Goal: Check status: Check status

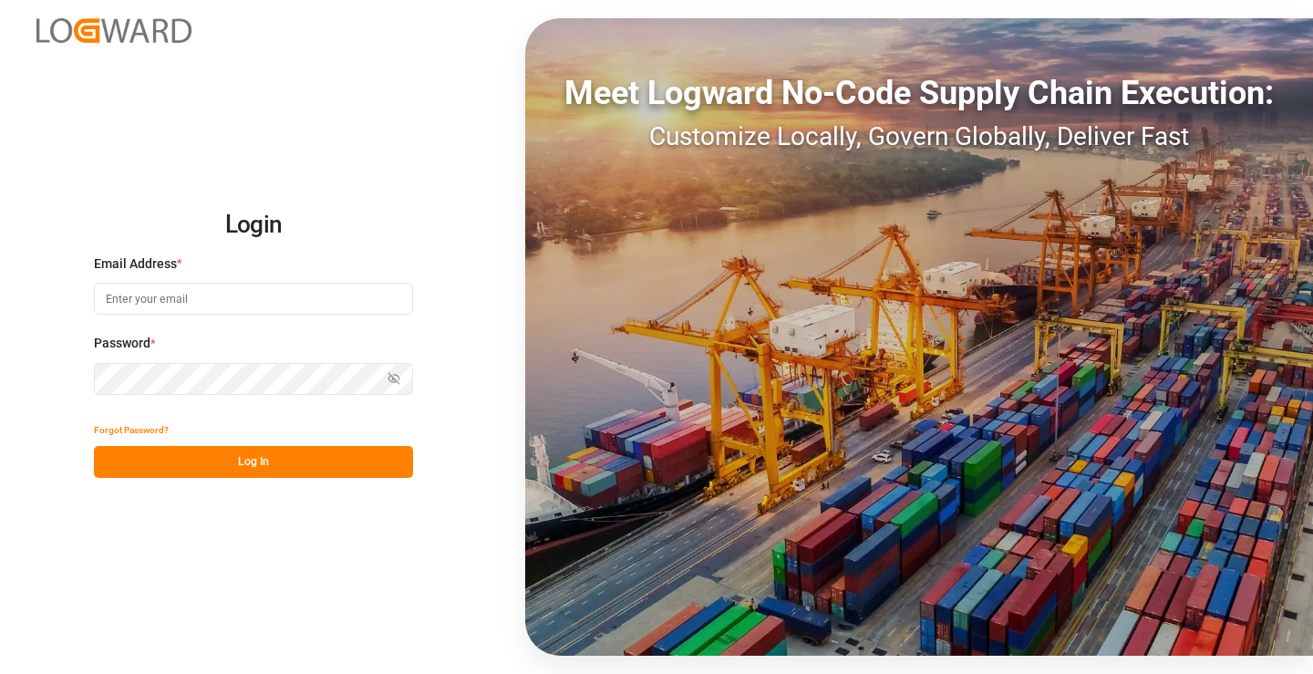
type input "[PERSON_NAME][EMAIL_ADDRESS][DOMAIN_NAME]"
click at [301, 459] on button "Log In" at bounding box center [253, 462] width 319 height 32
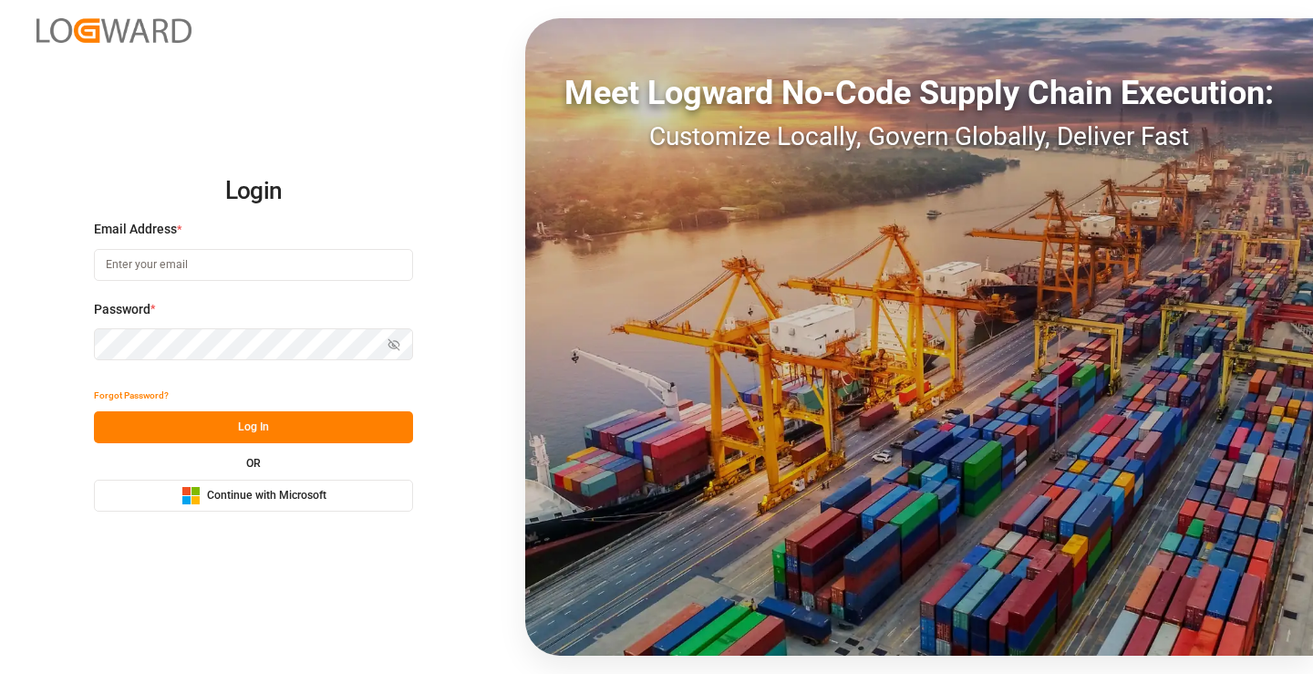
type input "[PERSON_NAME][EMAIL_ADDRESS][DOMAIN_NAME]"
click at [305, 450] on div "Forgot Password? Log In OR Microsoft Logo Continue with Microsoft" at bounding box center [253, 445] width 319 height 132
click at [305, 433] on button "Log In" at bounding box center [253, 427] width 319 height 32
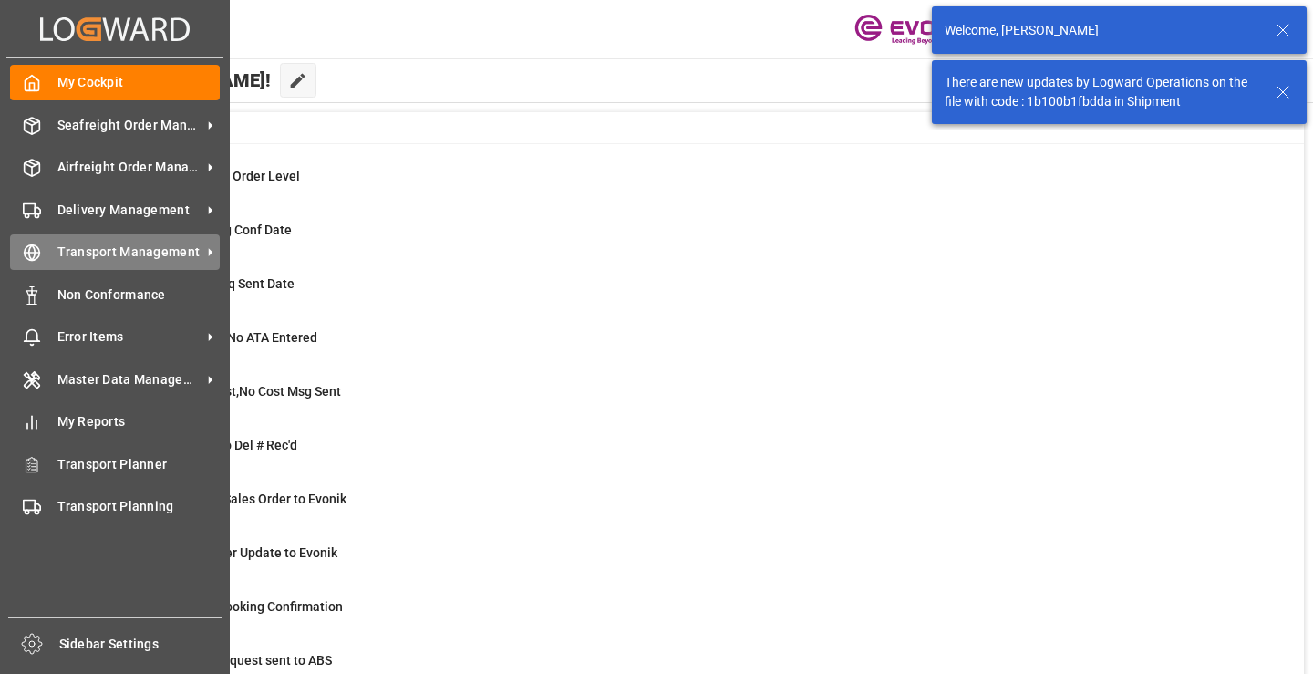
click at [37, 251] on icon at bounding box center [32, 252] width 18 height 18
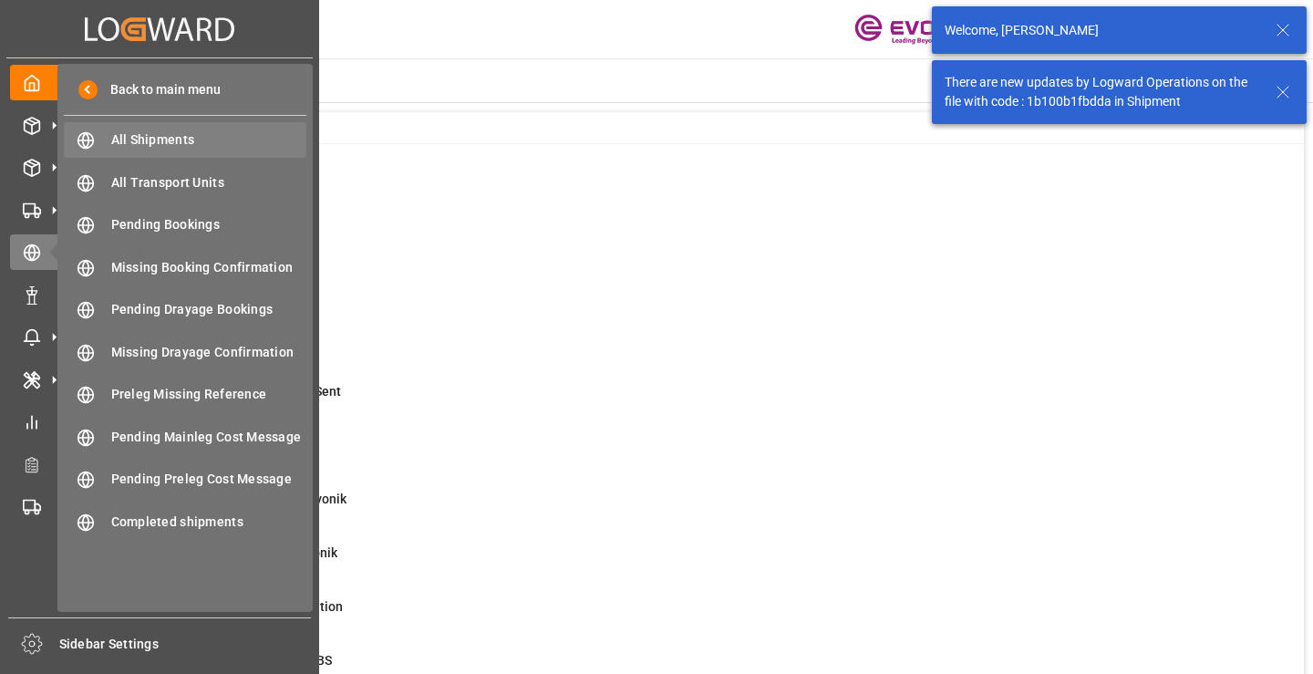
click at [139, 132] on span "All Shipments" at bounding box center [209, 139] width 196 height 19
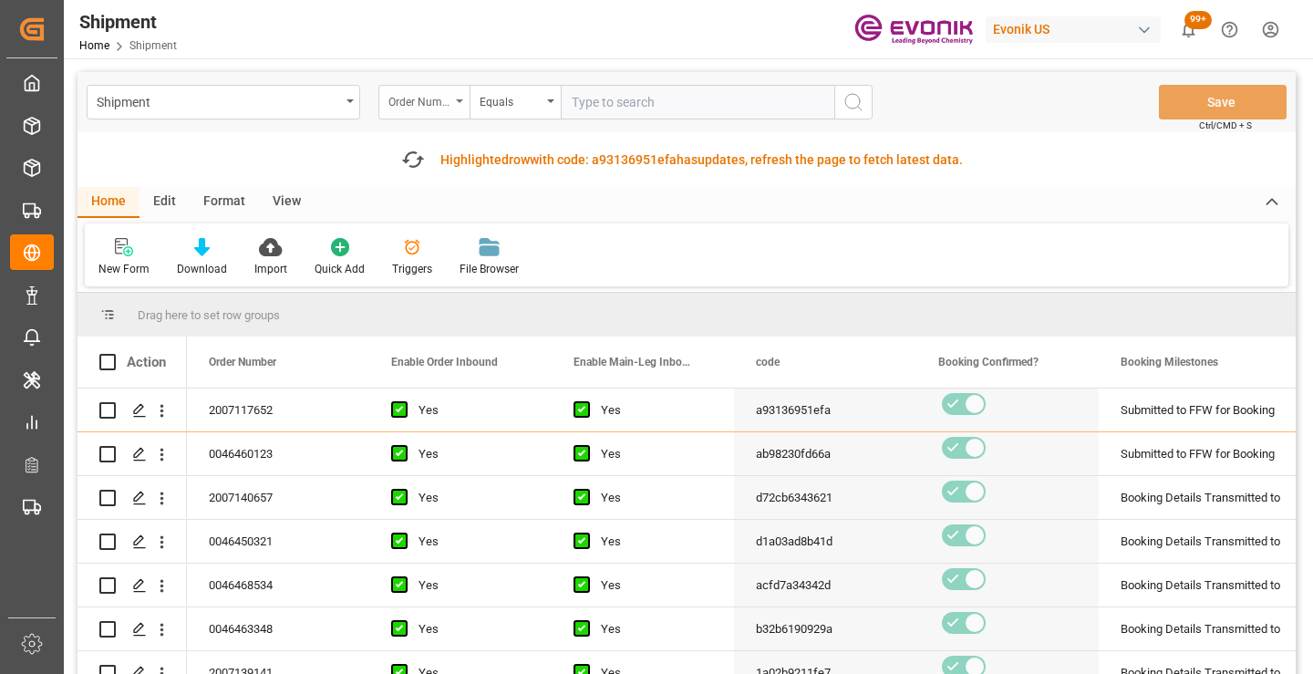
click at [452, 98] on div "Order Number" at bounding box center [423, 102] width 91 height 35
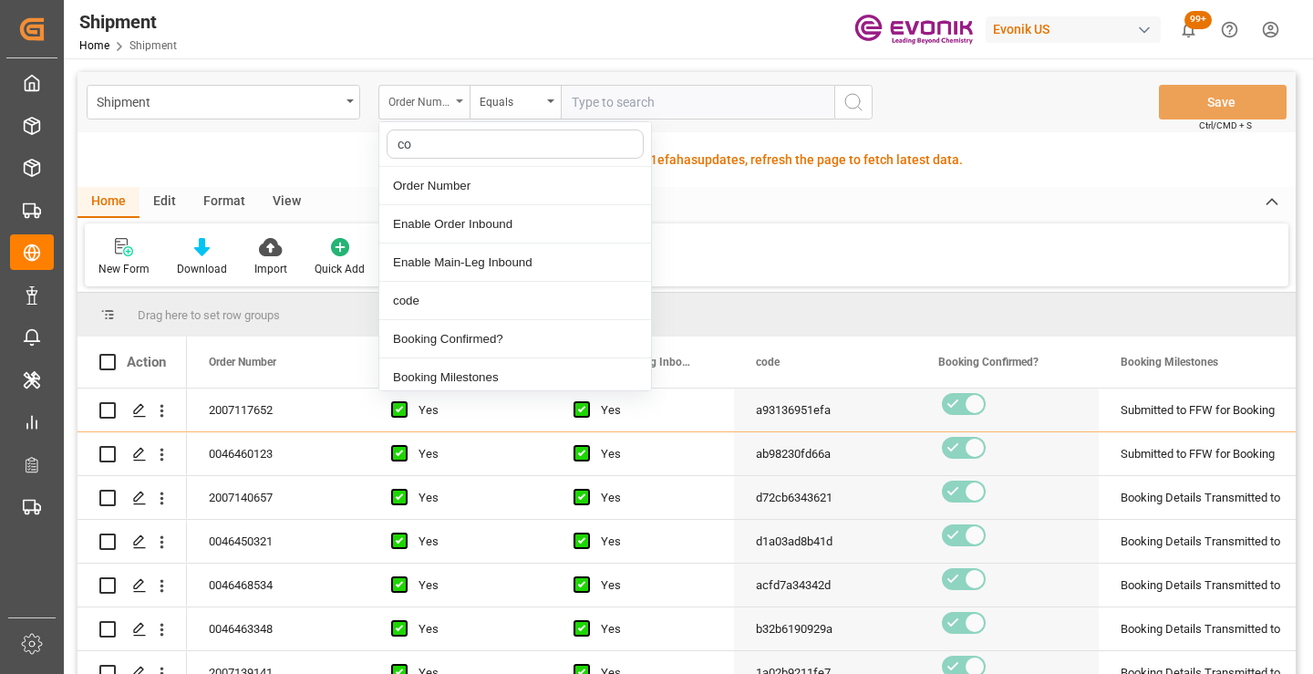
type input "cod"
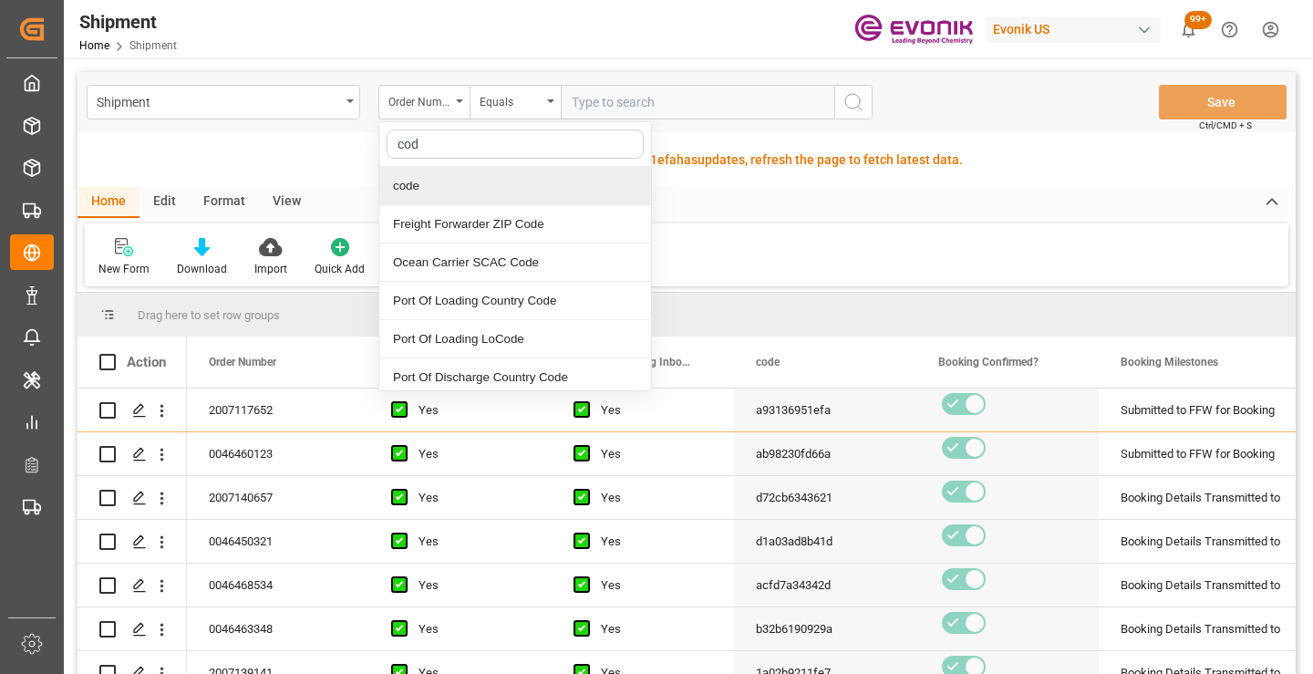
click at [442, 186] on div "code" at bounding box center [515, 186] width 272 height 38
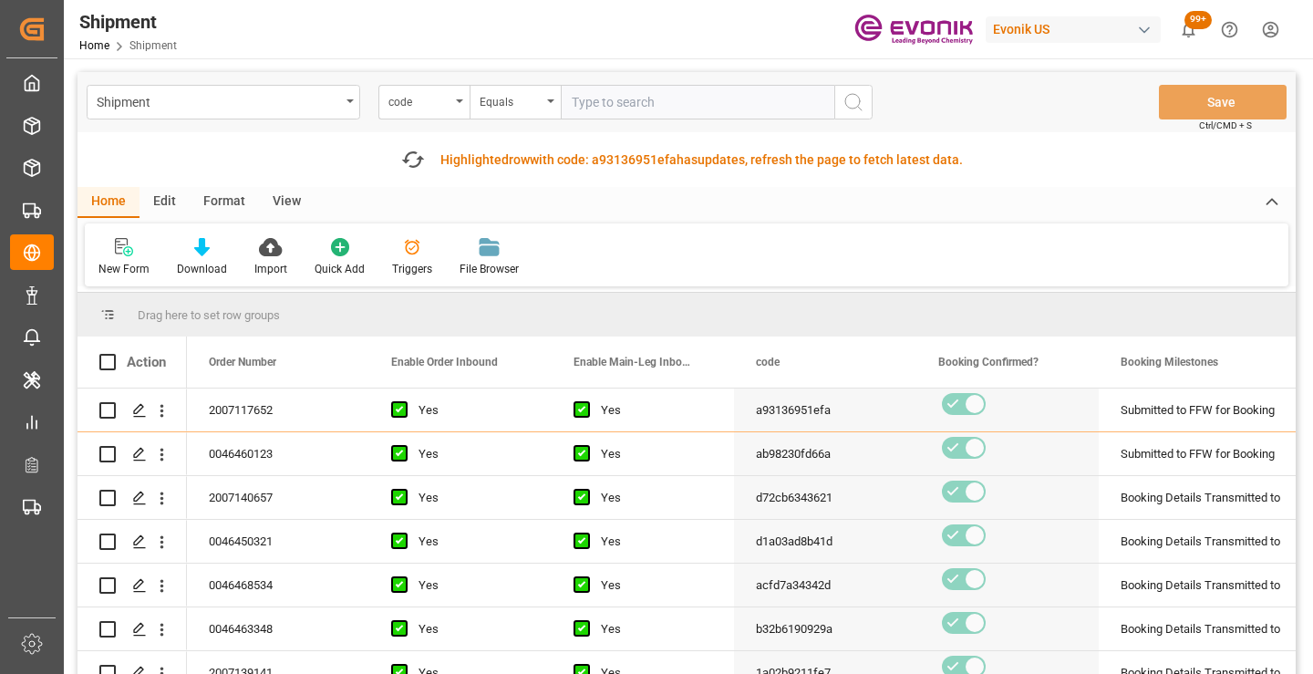
click at [668, 101] on input "text" at bounding box center [698, 102] width 274 height 35
paste input "16852a80754e"
type input "16852a80754e"
click at [843, 110] on icon "search button" at bounding box center [854, 102] width 22 height 22
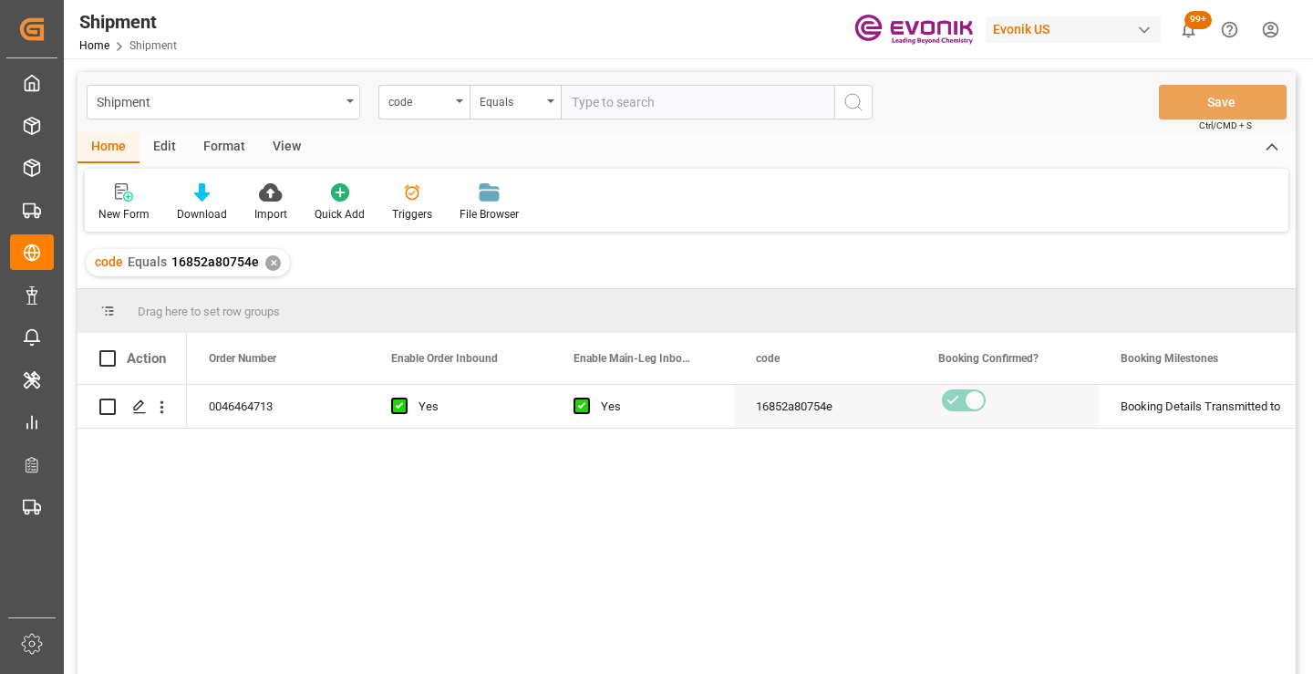
click at [992, 498] on div "0046464713 Yes Yes 16852a80754e Booking Details Transmitted to SAP Active No" at bounding box center [741, 535] width 1109 height 301
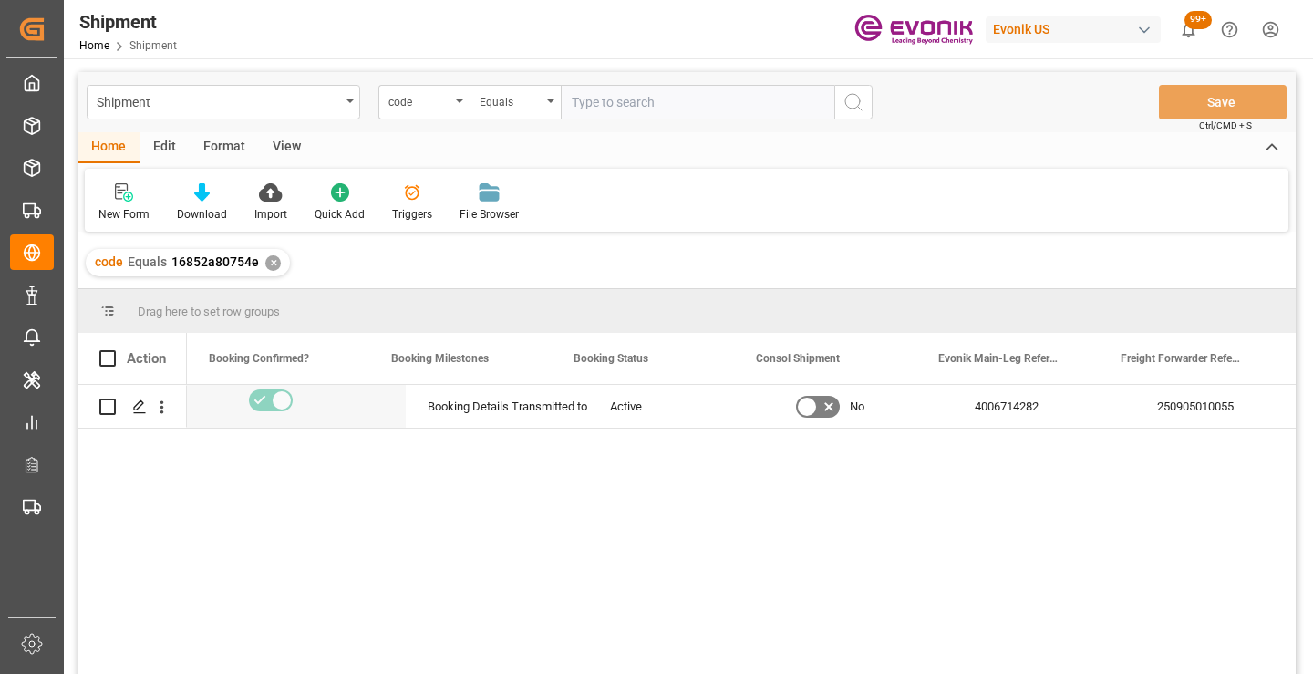
scroll to position [0, 729]
click at [1169, 403] on div "250905010055" at bounding box center [1190, 406] width 182 height 43
click at [269, 263] on div "✕" at bounding box center [273, 263] width 16 height 16
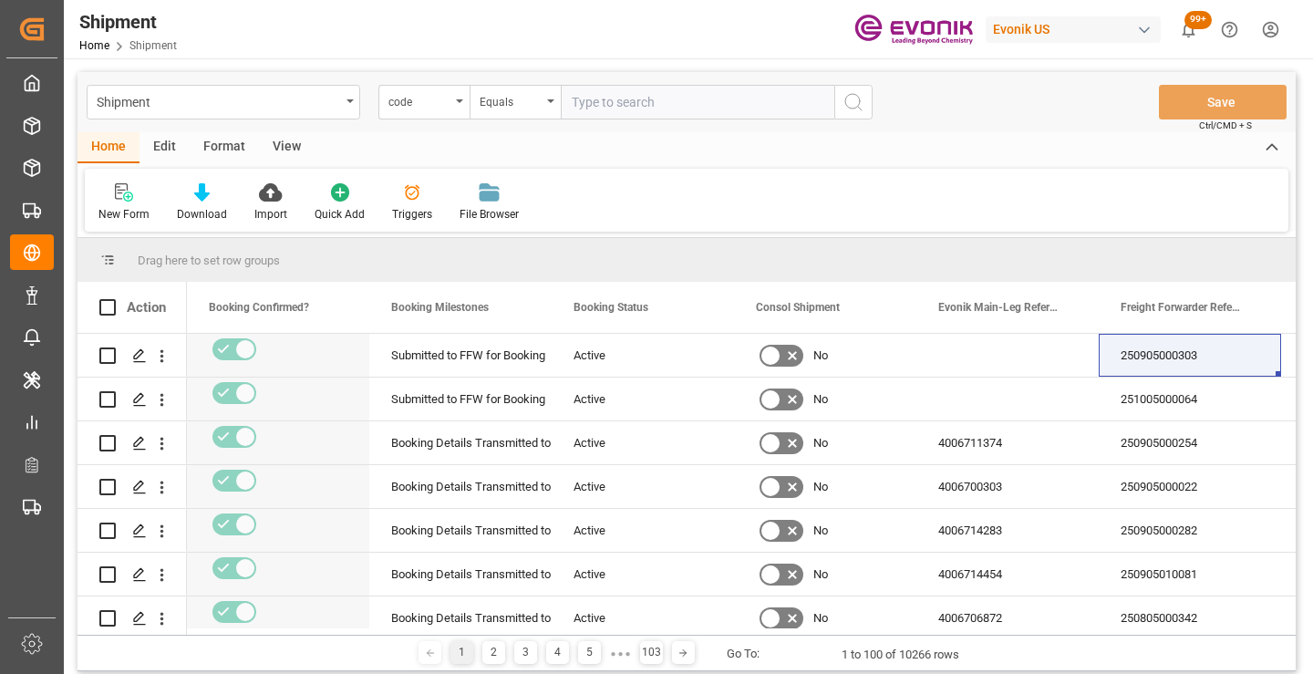
click at [638, 106] on input "text" at bounding box center [698, 102] width 274 height 35
paste input "acfd7a34342d"
type input "acfd7a34342d"
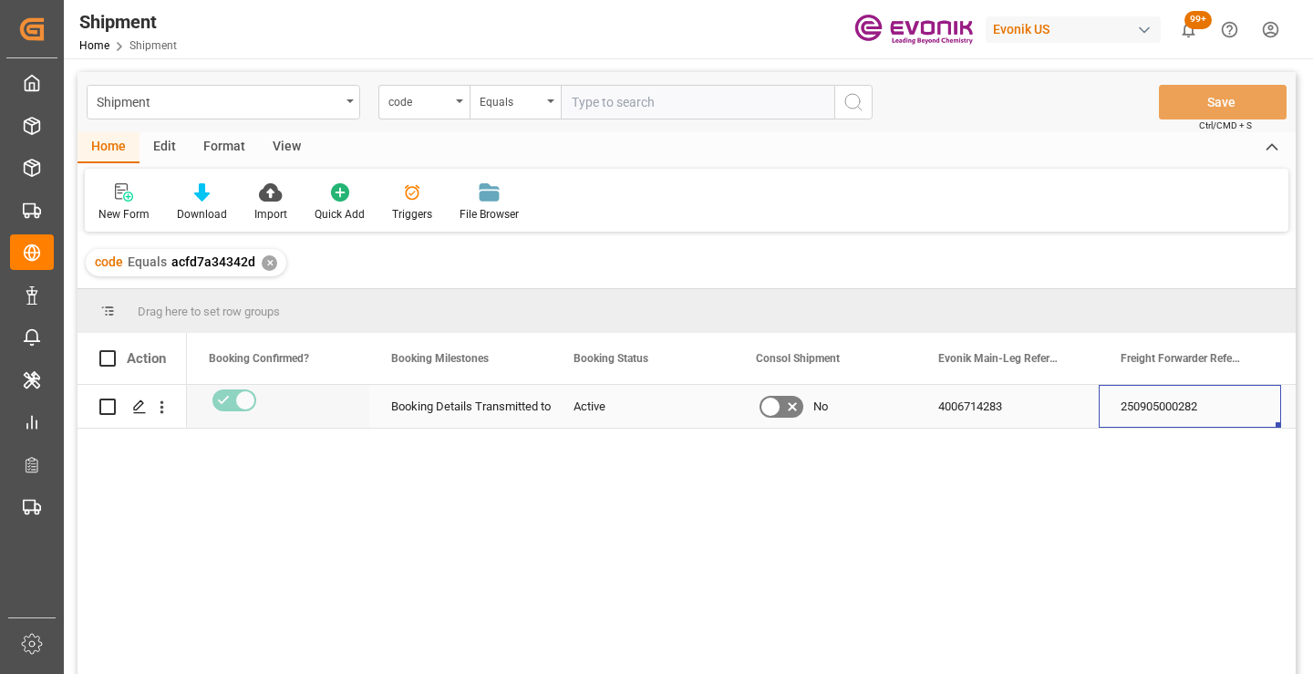
click at [1181, 408] on div "250905000282" at bounding box center [1190, 406] width 182 height 43
click at [268, 264] on div "✕" at bounding box center [270, 263] width 16 height 16
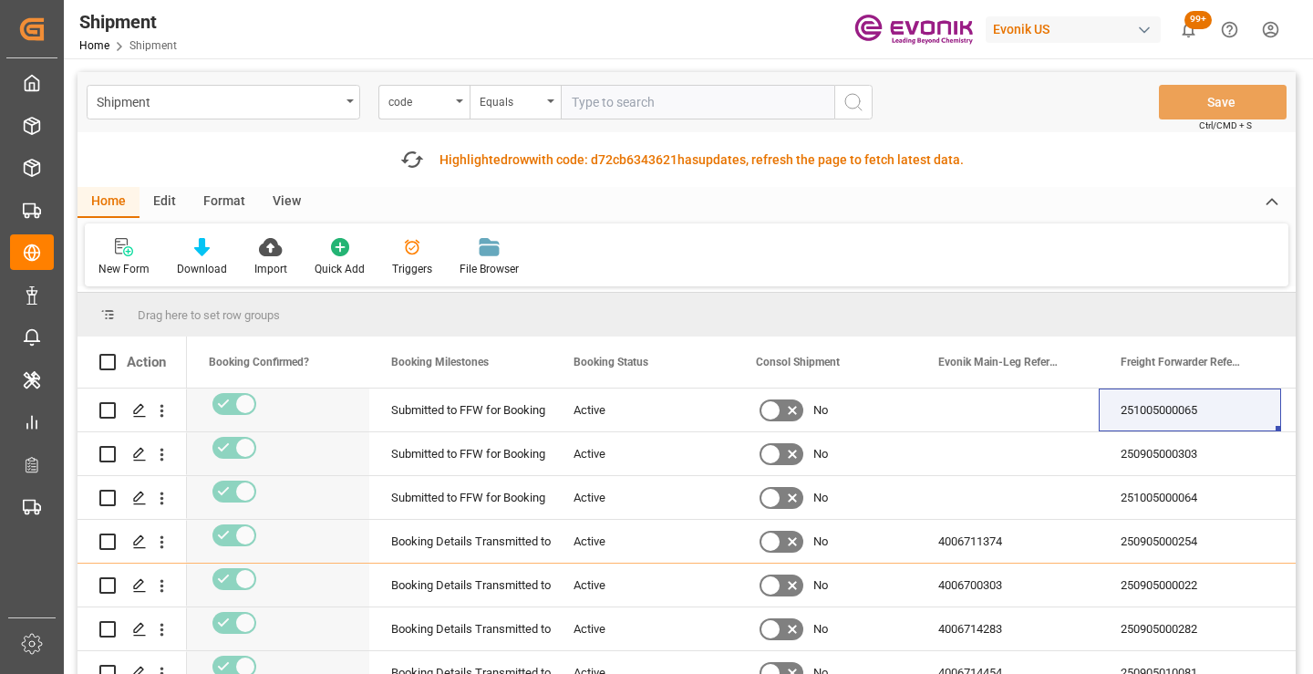
click at [650, 99] on input "text" at bounding box center [698, 102] width 274 height 35
paste input "307ccec3f4d3"
type input "307ccec3f4d3"
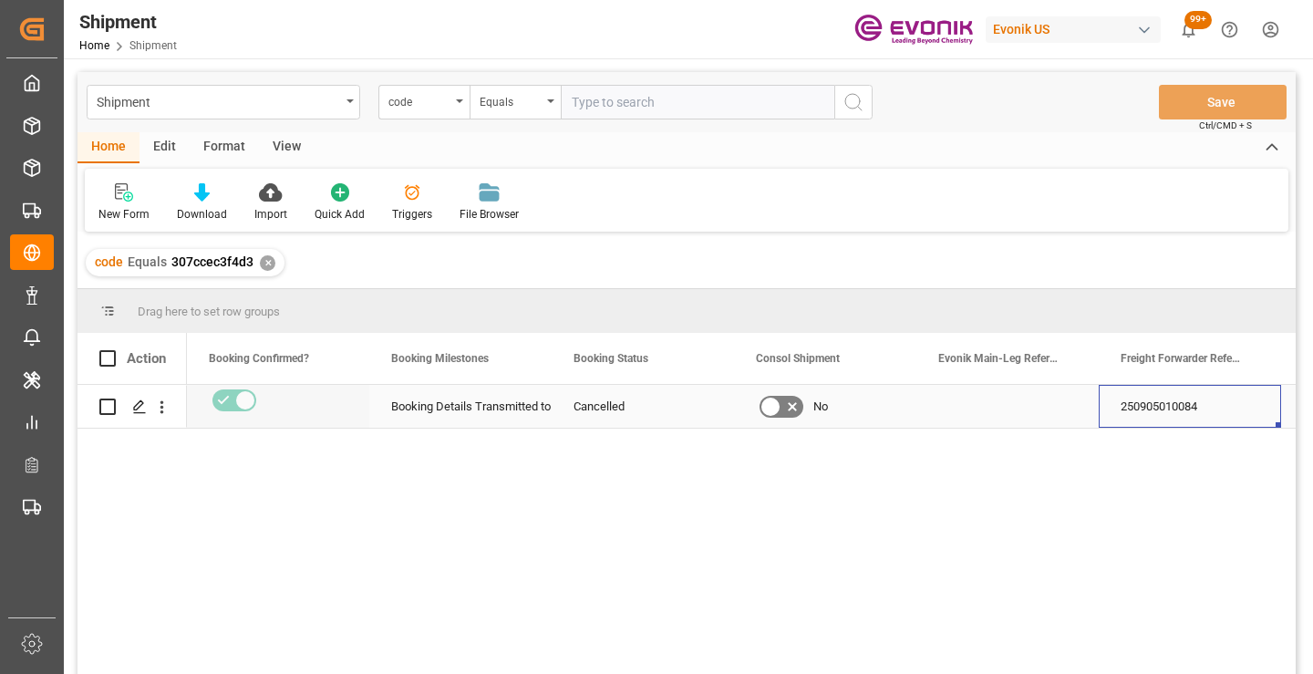
click at [1164, 409] on div "250905010084" at bounding box center [1190, 406] width 182 height 43
click at [264, 263] on div "✕" at bounding box center [268, 263] width 16 height 16
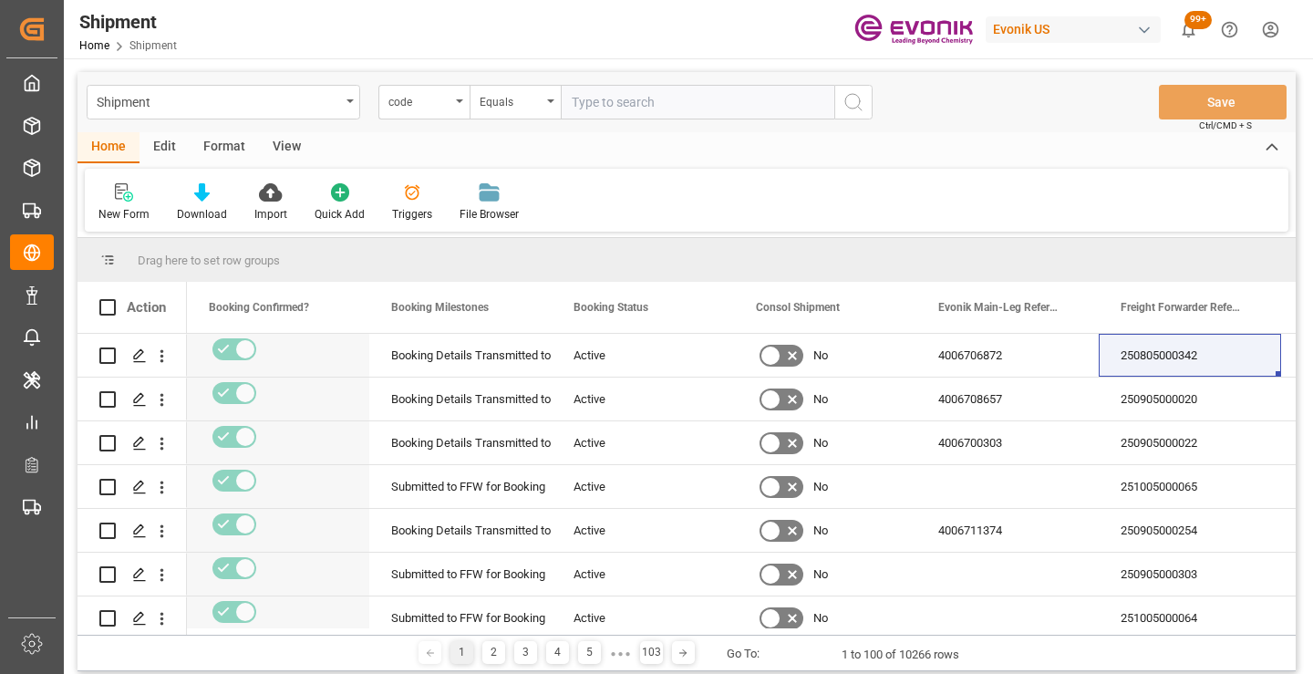
click at [635, 99] on input "text" at bounding box center [698, 102] width 274 height 35
paste input "ef14bfbbd2c6"
type input "ef14bfbbd2c6"
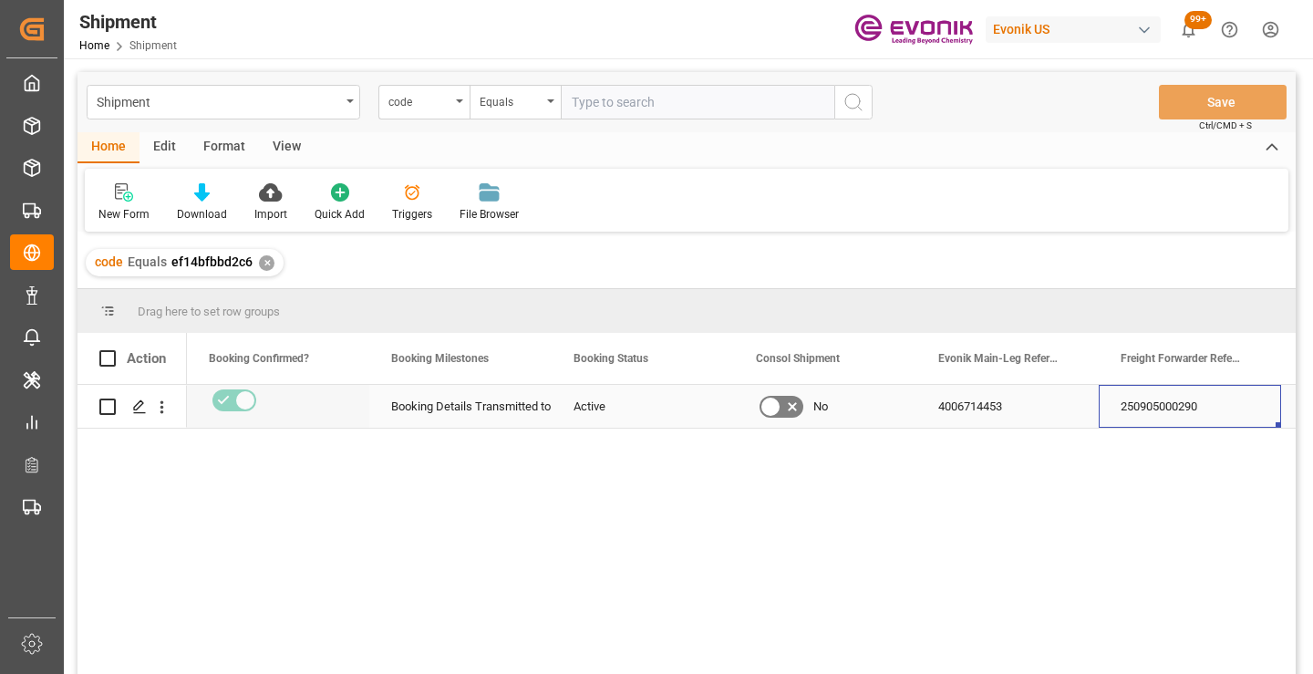
click at [1155, 407] on div "250905000290" at bounding box center [1190, 406] width 182 height 43
click at [262, 264] on div "✕" at bounding box center [267, 263] width 16 height 16
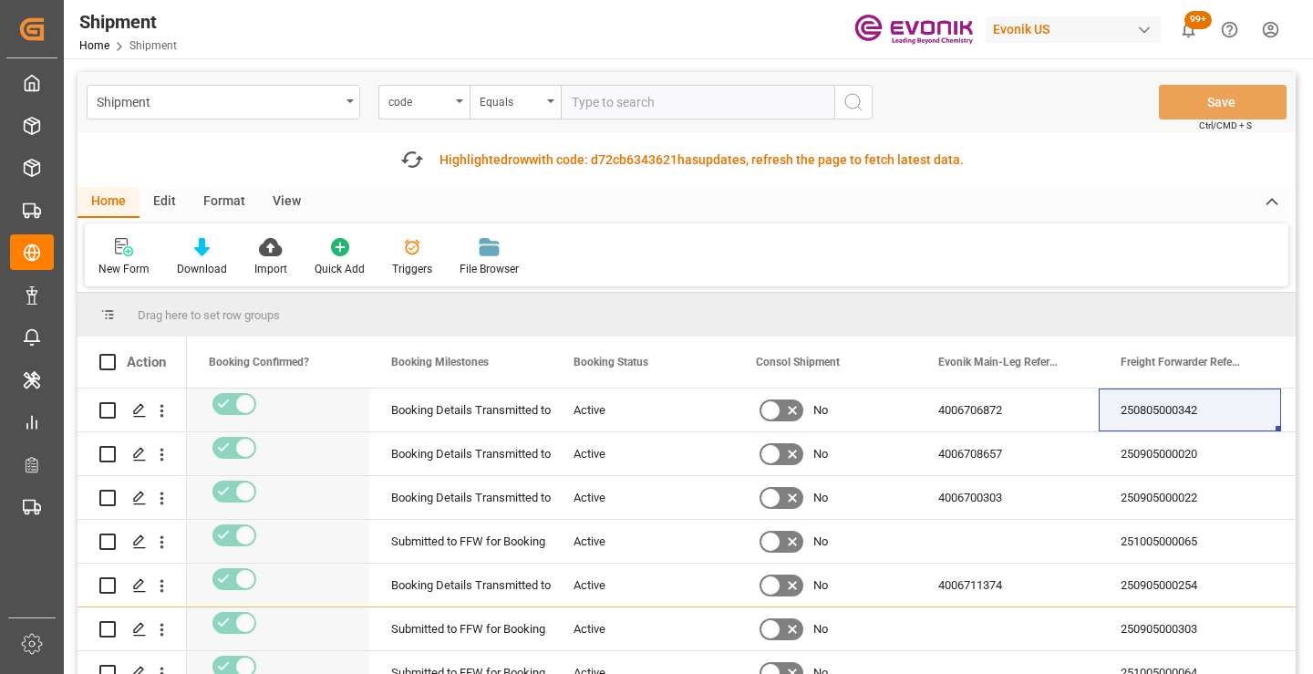
click at [643, 115] on input "text" at bounding box center [698, 102] width 274 height 35
paste input "b32b6190929a"
type input "b32b6190929a"
click at [855, 109] on icon "search button" at bounding box center [854, 102] width 22 height 22
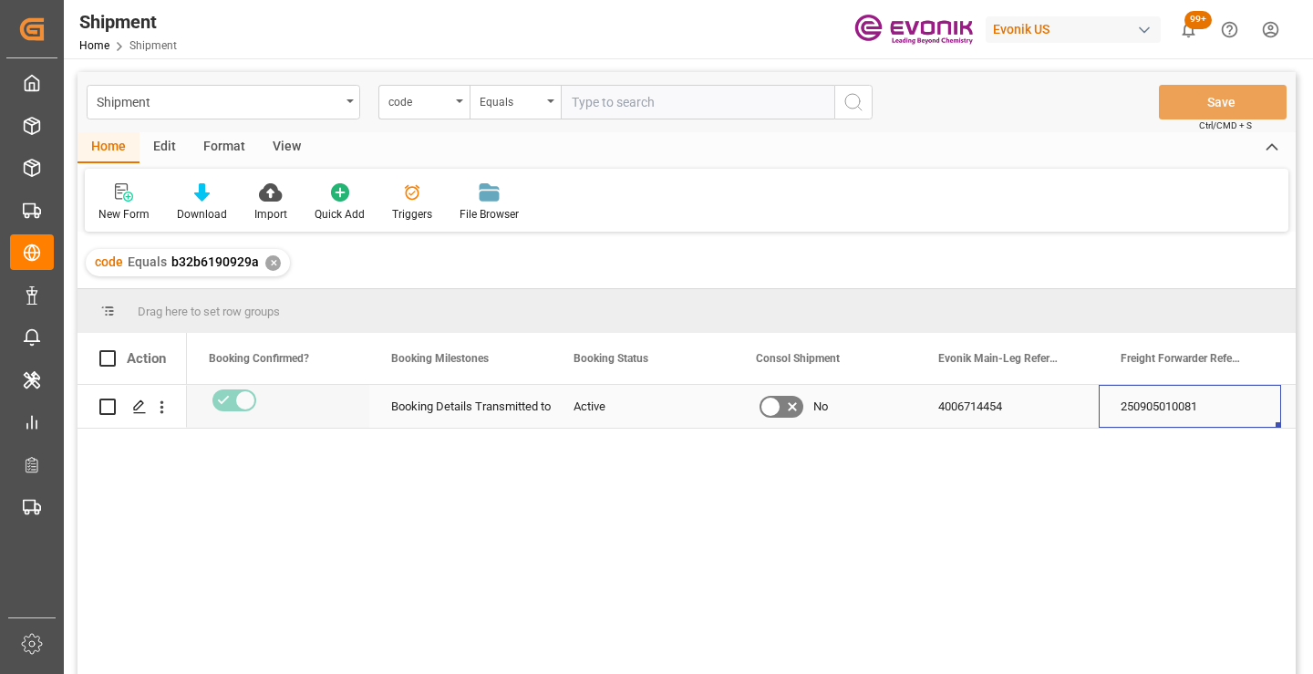
click at [1165, 412] on div "250905010081" at bounding box center [1190, 406] width 182 height 43
click at [268, 267] on div "✕" at bounding box center [273, 263] width 16 height 16
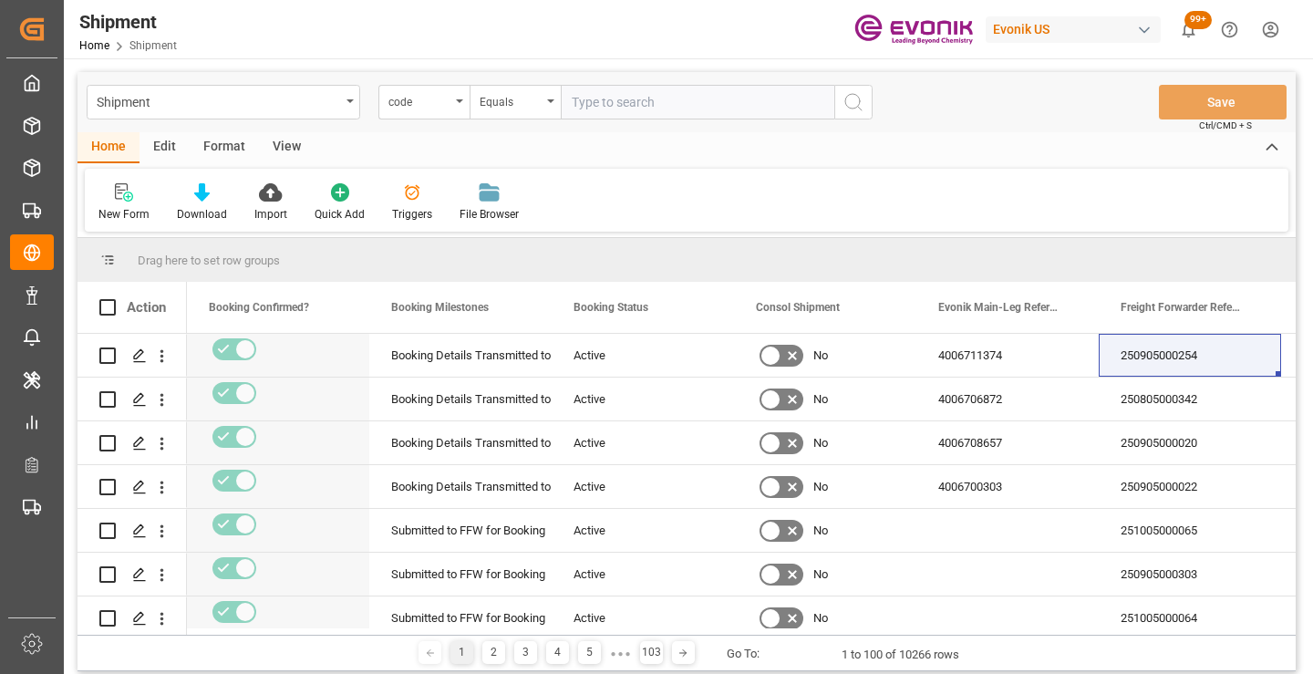
click at [688, 103] on input "text" at bounding box center [698, 102] width 274 height 35
paste input "86c6ae235dd0"
type input "86c6ae235dd0"
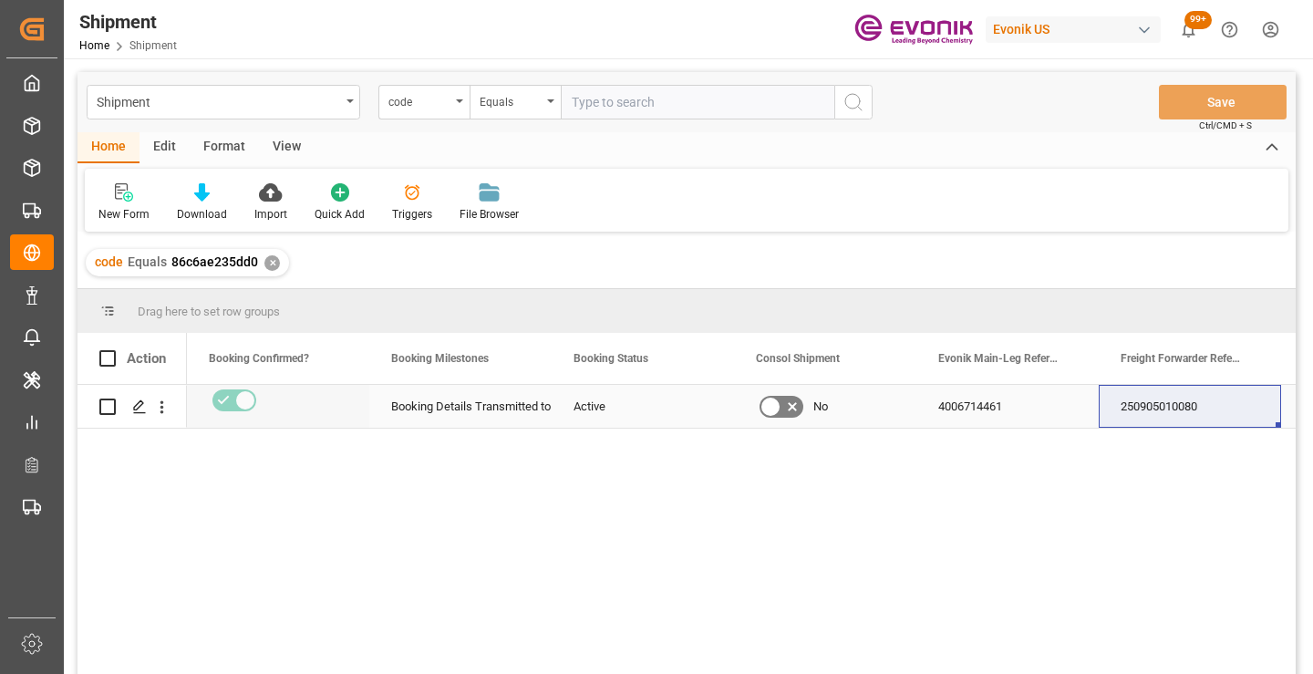
click at [1152, 418] on div "250905010080" at bounding box center [1190, 406] width 182 height 43
click at [1165, 413] on div "250905010080" at bounding box center [1190, 406] width 182 height 43
click at [267, 263] on div "✕" at bounding box center [272, 263] width 16 height 16
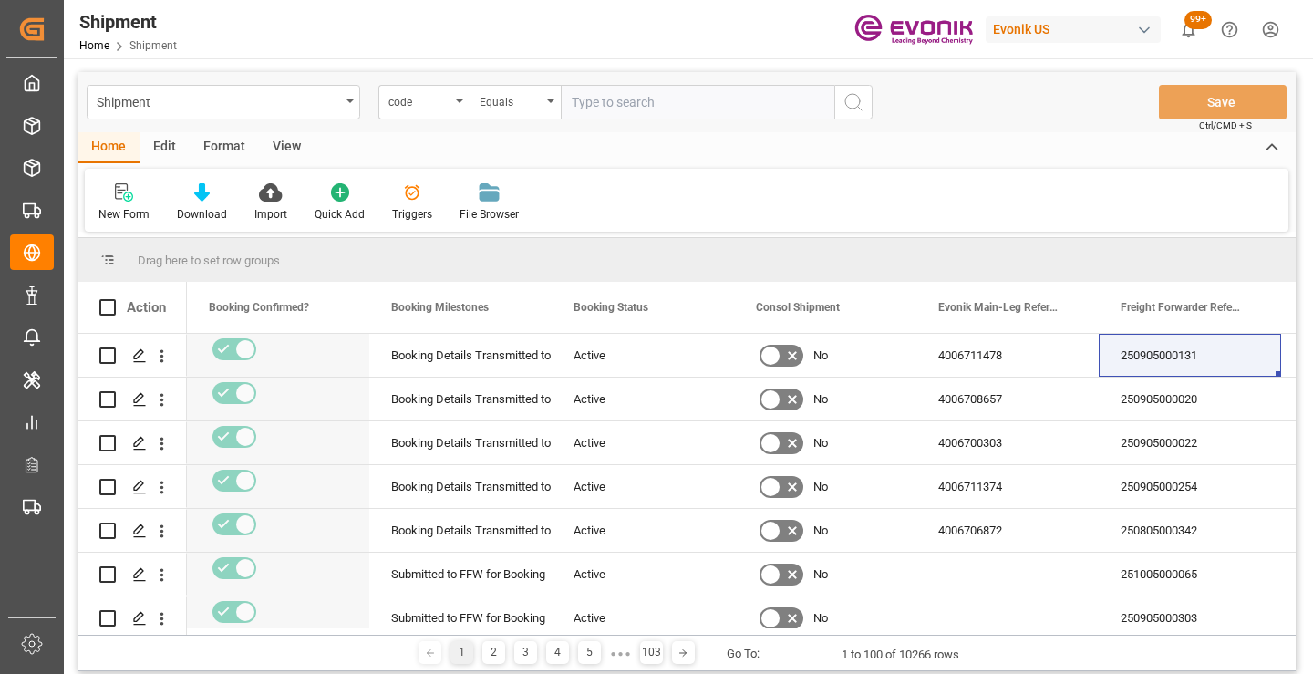
click at [626, 99] on input "text" at bounding box center [698, 102] width 274 height 35
paste input "1b86728ae0ef"
type input "1b86728ae0ef"
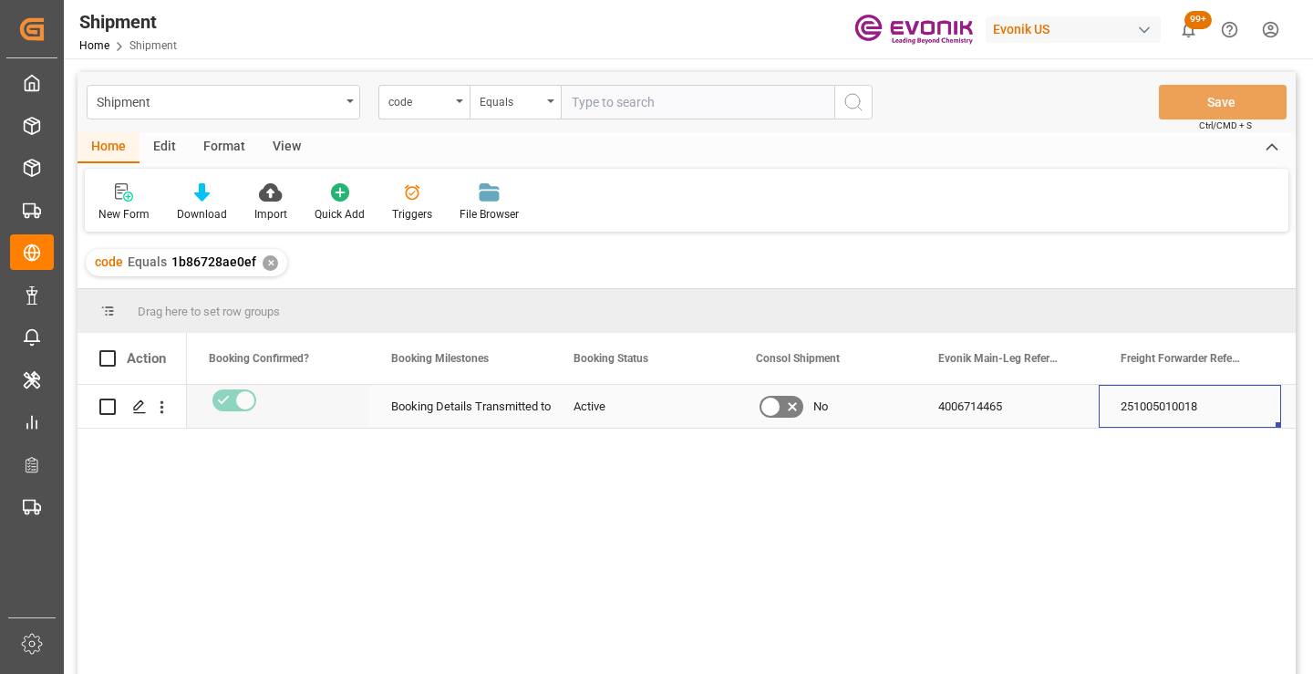
click at [1181, 410] on div "251005010018" at bounding box center [1190, 406] width 182 height 43
click at [268, 264] on div "✕" at bounding box center [271, 263] width 16 height 16
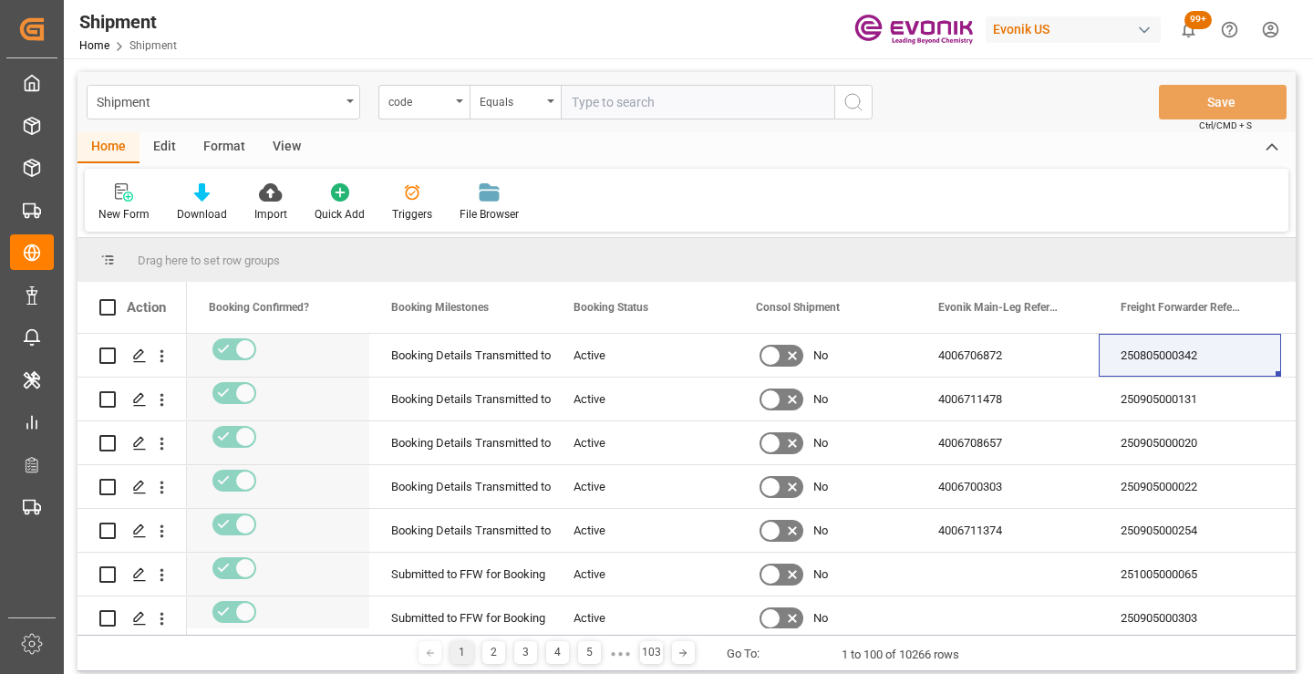
click at [699, 101] on input "text" at bounding box center [698, 102] width 274 height 35
paste input "afe1a05aa620"
type input "afe1a05aa620"
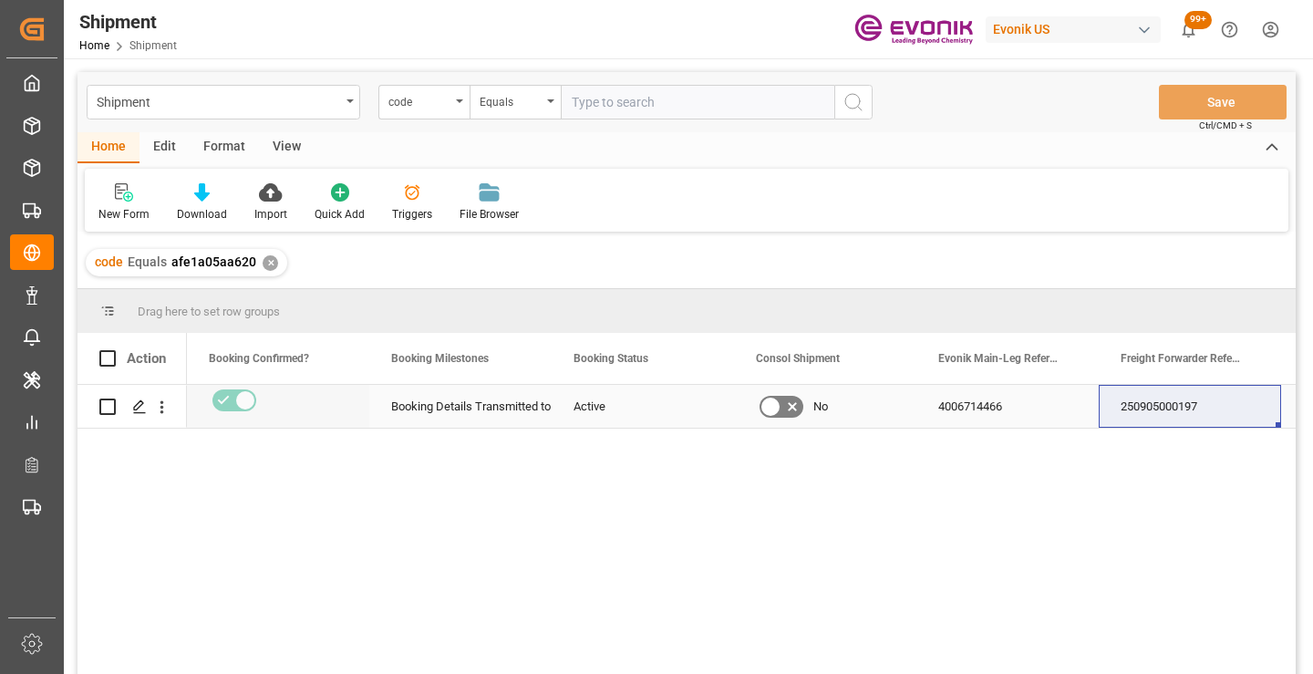
click at [1165, 405] on div "250905000197" at bounding box center [1190, 406] width 182 height 43
click at [266, 264] on div "✕" at bounding box center [271, 263] width 16 height 16
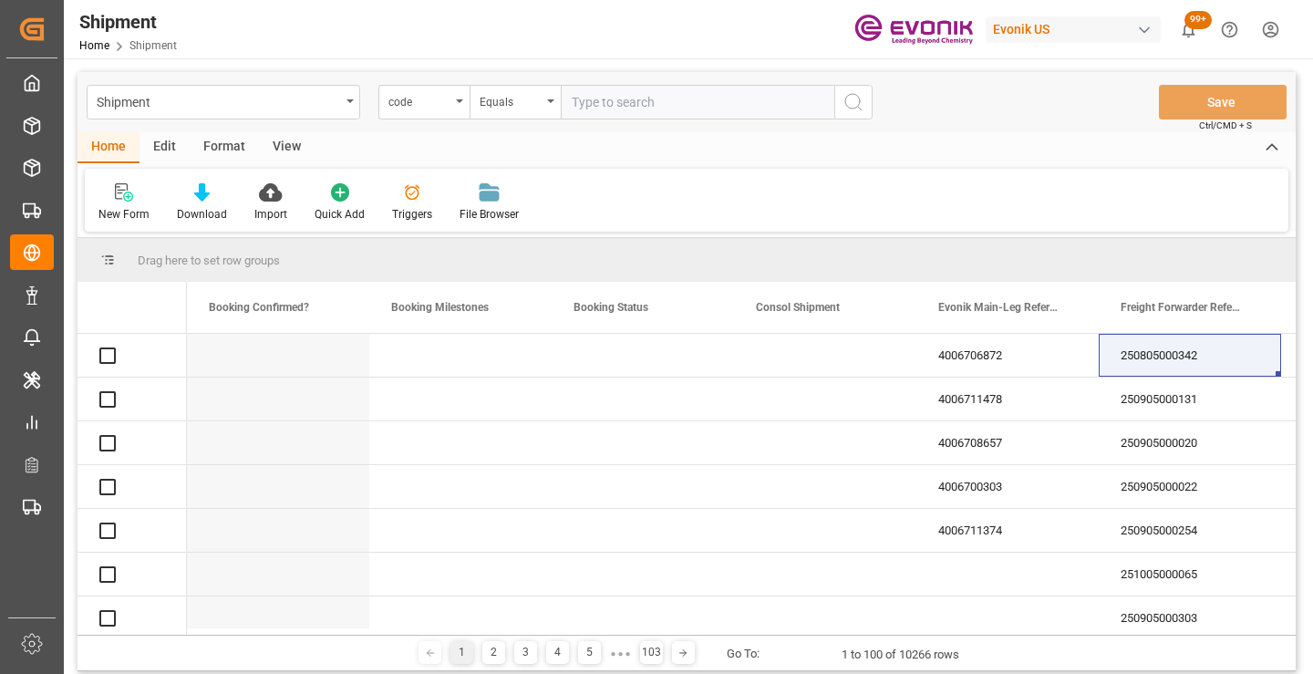
click at [675, 102] on input "text" at bounding box center [698, 102] width 274 height 35
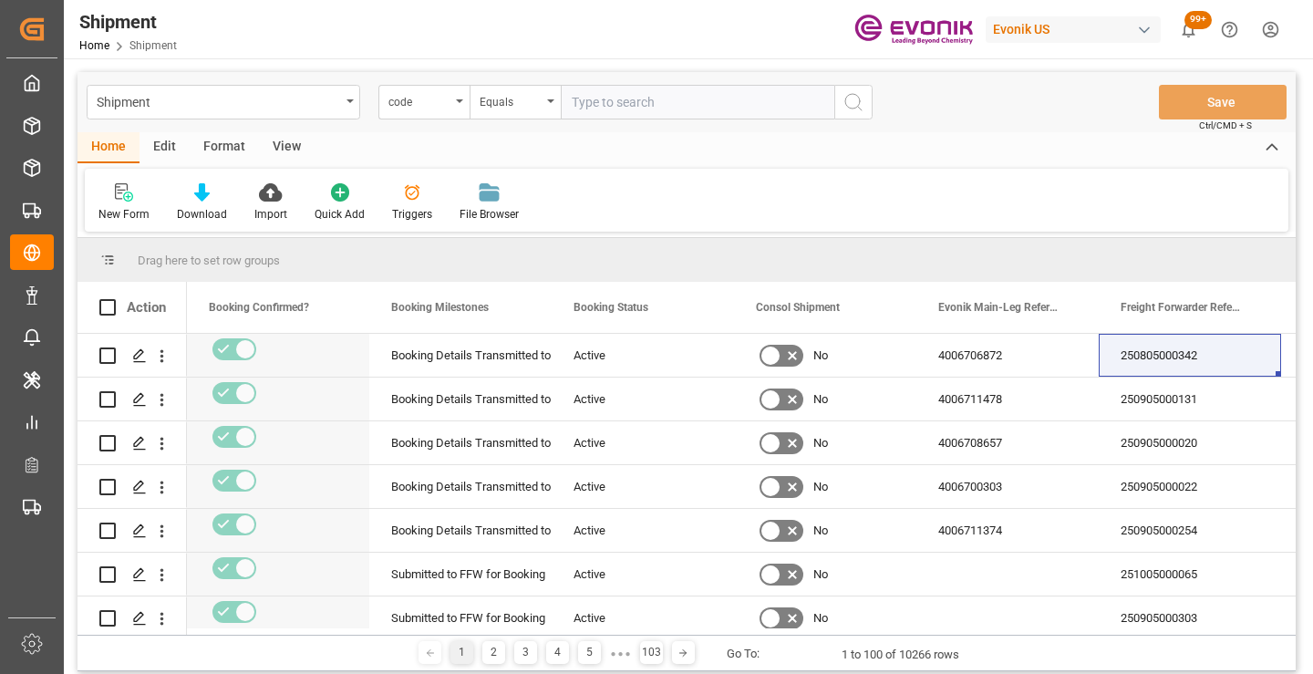
paste input "50729d2abea1"
type input "50729d2abea1"
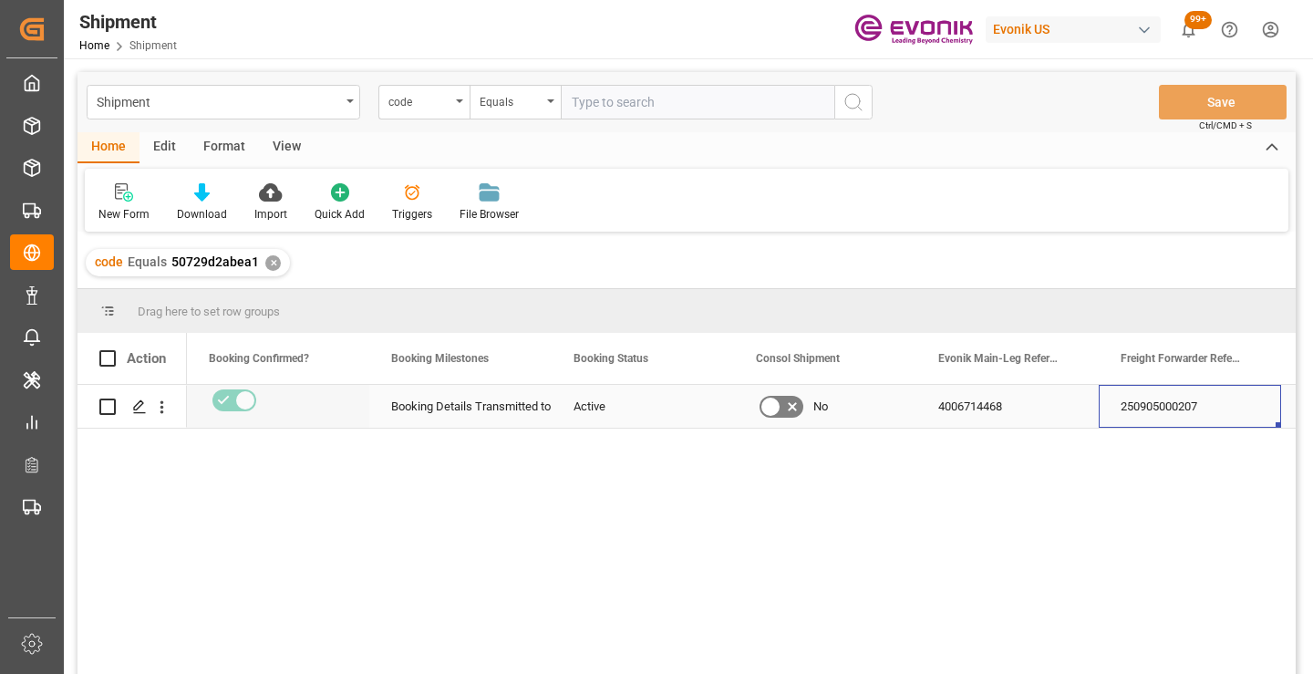
click at [1174, 409] on div "250905000207" at bounding box center [1190, 406] width 182 height 43
click at [268, 262] on div "✕" at bounding box center [273, 263] width 16 height 16
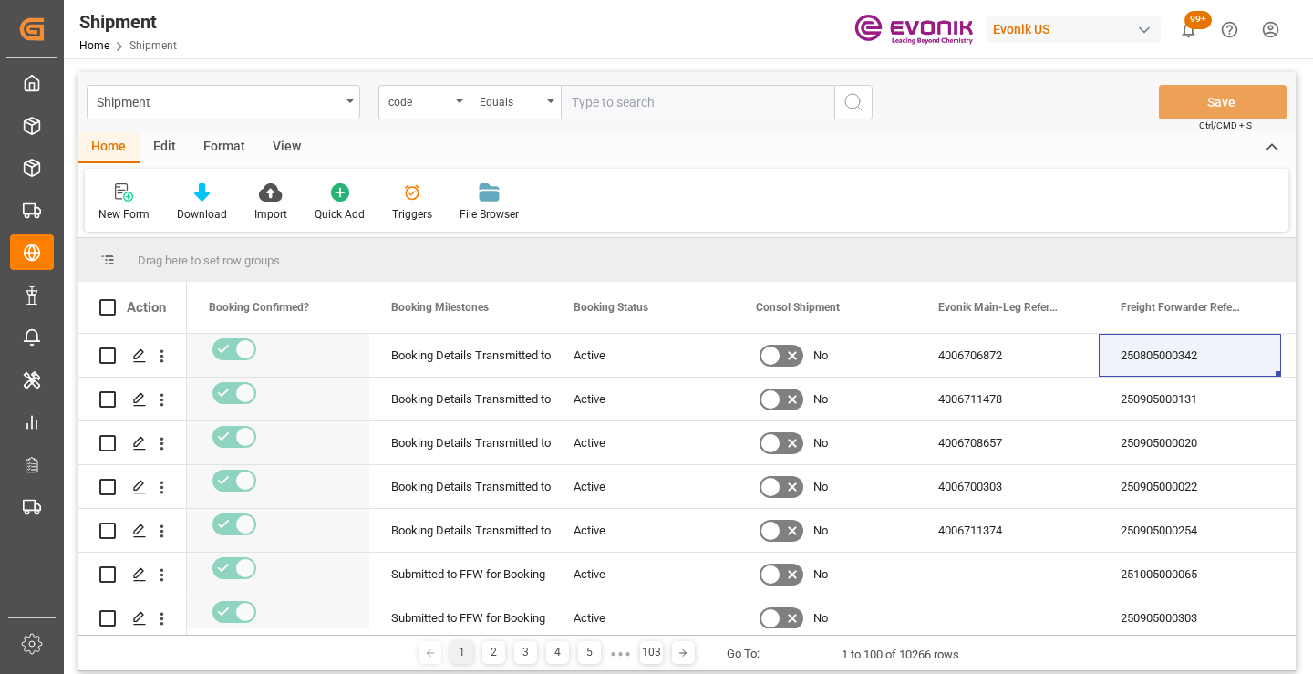
click at [672, 103] on input "text" at bounding box center [698, 102] width 274 height 35
paste input "0e1815018aa1"
type input "0e1815018aa1"
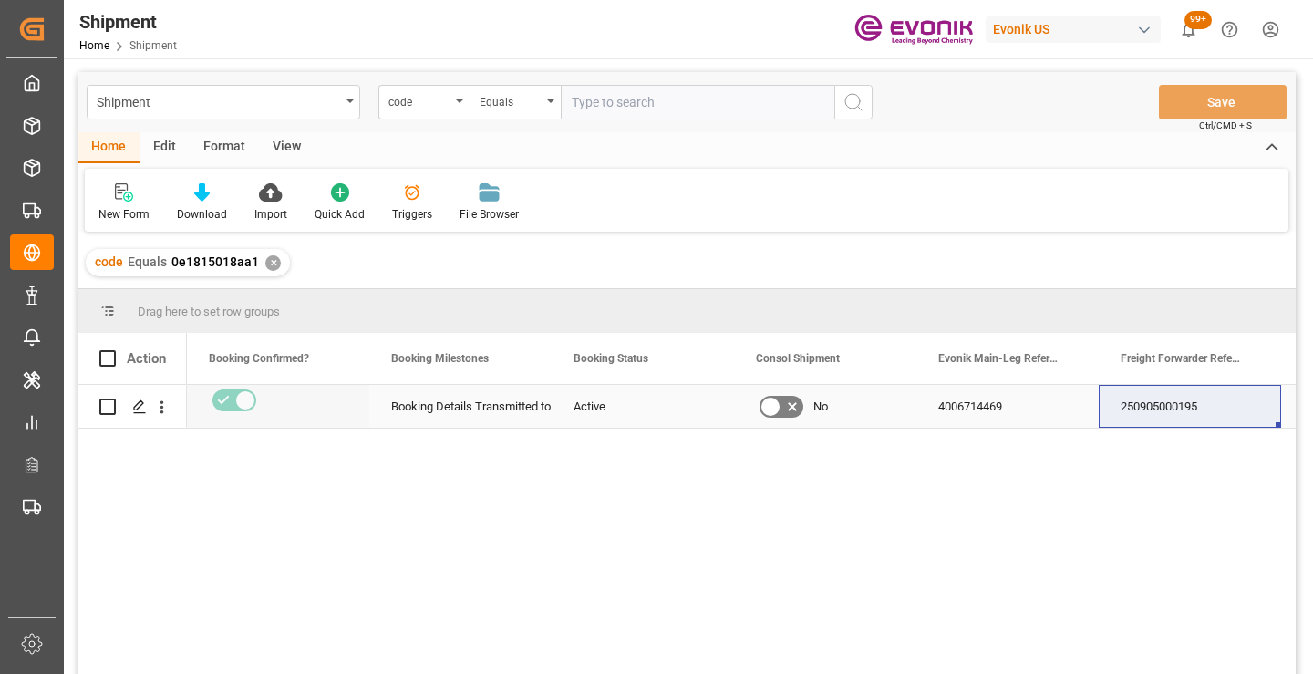
click at [1175, 407] on div "250905000195" at bounding box center [1190, 406] width 182 height 43
click at [269, 264] on div "✕" at bounding box center [273, 263] width 16 height 16
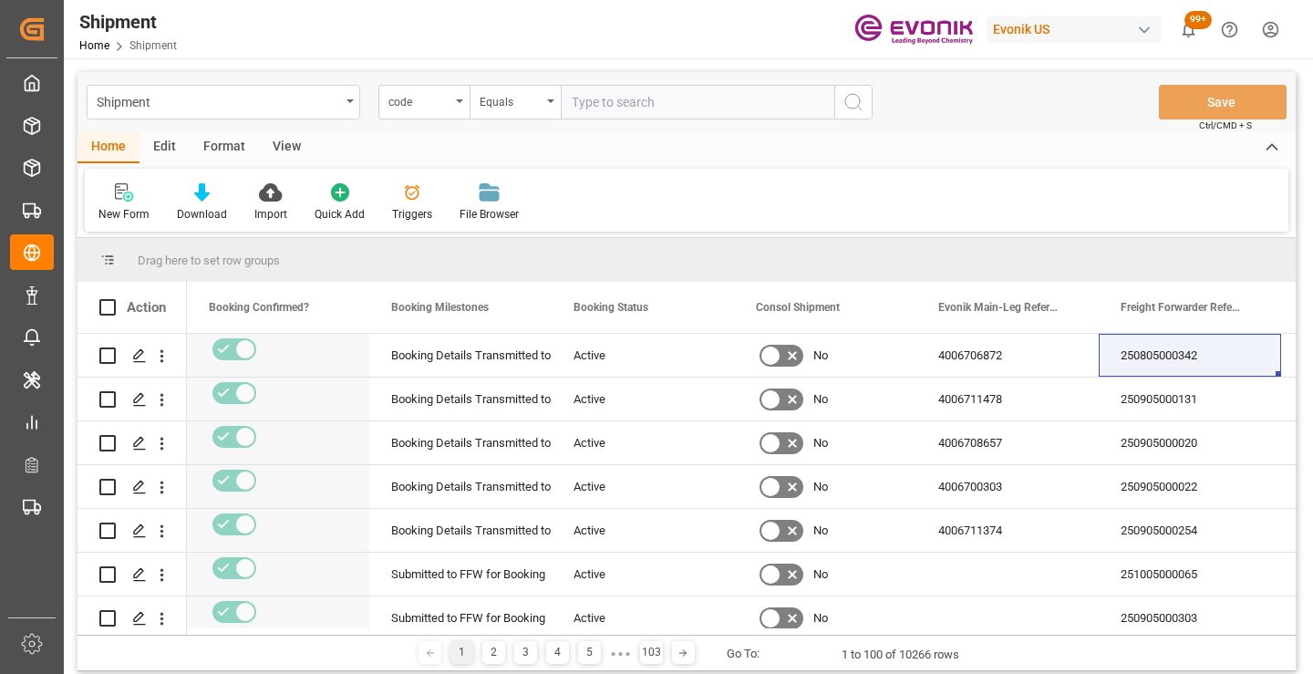
click at [701, 100] on input "text" at bounding box center [698, 102] width 274 height 35
paste input "34df019153d3"
type input "34df019153d3"
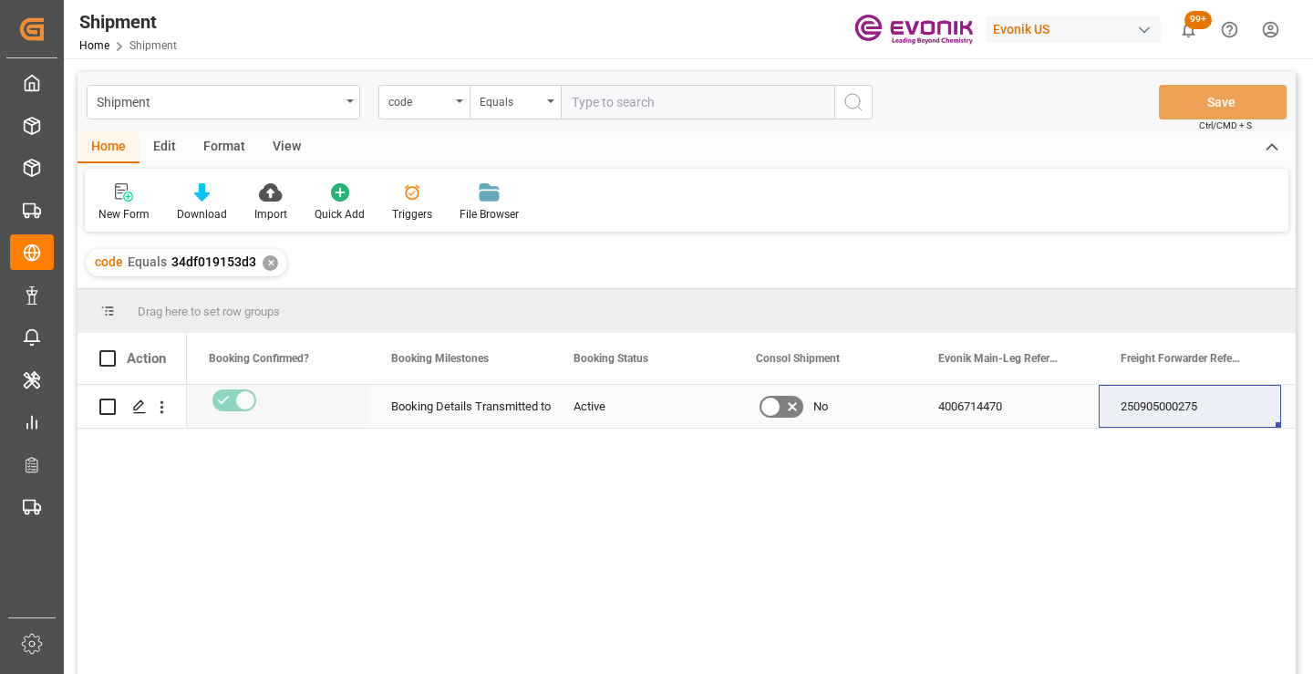
click at [1180, 408] on div "250905000275" at bounding box center [1190, 406] width 182 height 43
click at [267, 265] on div "✕" at bounding box center [271, 263] width 16 height 16
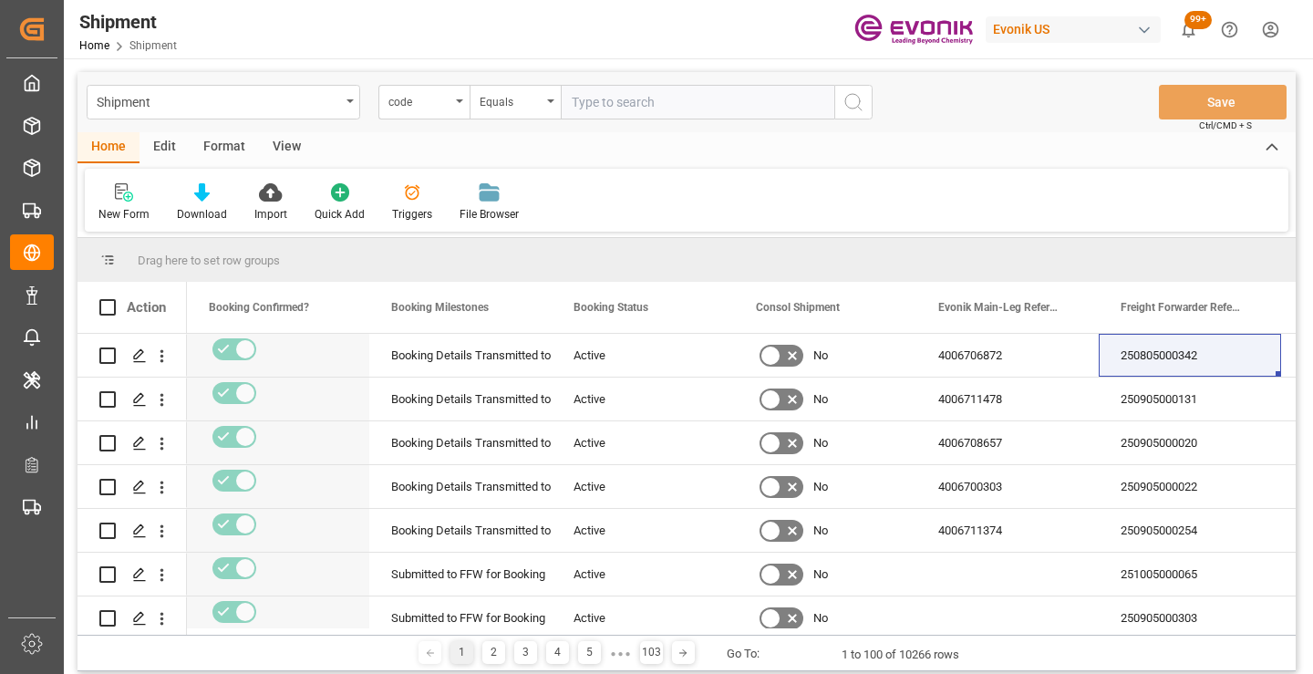
click at [624, 100] on input "text" at bounding box center [698, 102] width 274 height 35
paste input "4f0d54ac0e05"
type input "4f0d54ac0e05"
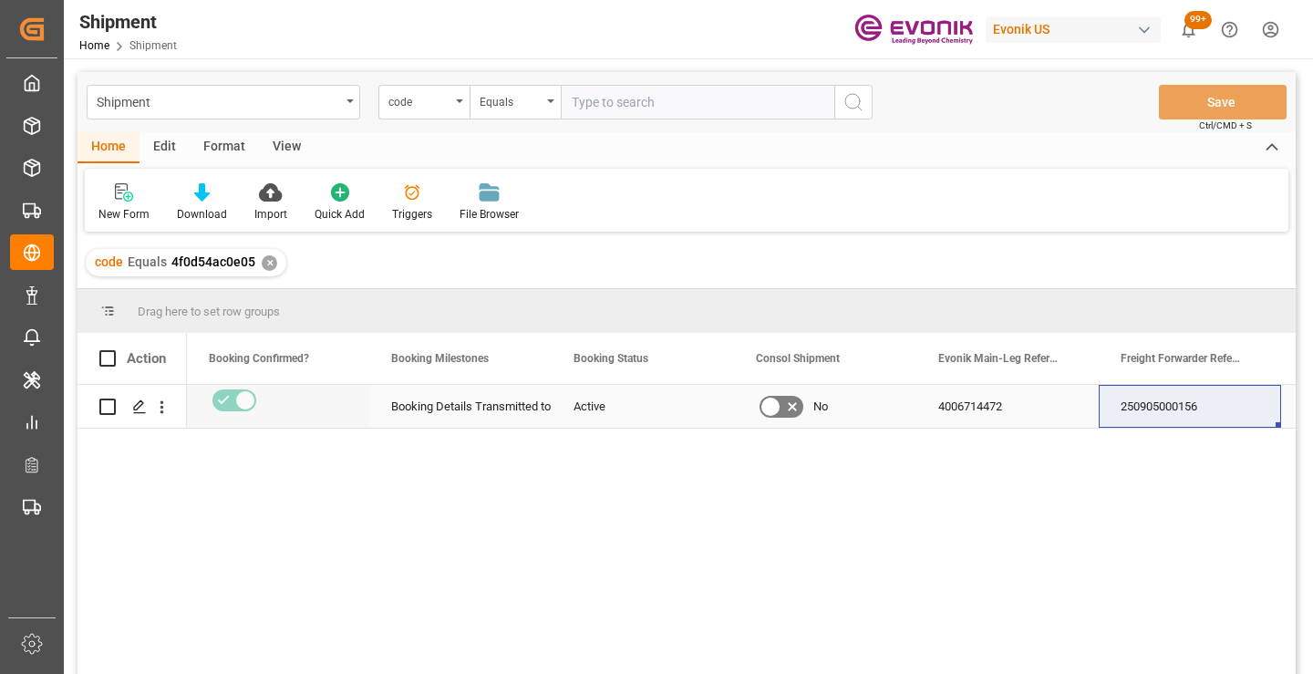
click at [1162, 406] on div "250905000156" at bounding box center [1190, 406] width 182 height 43
click at [267, 264] on div "✕" at bounding box center [270, 263] width 16 height 16
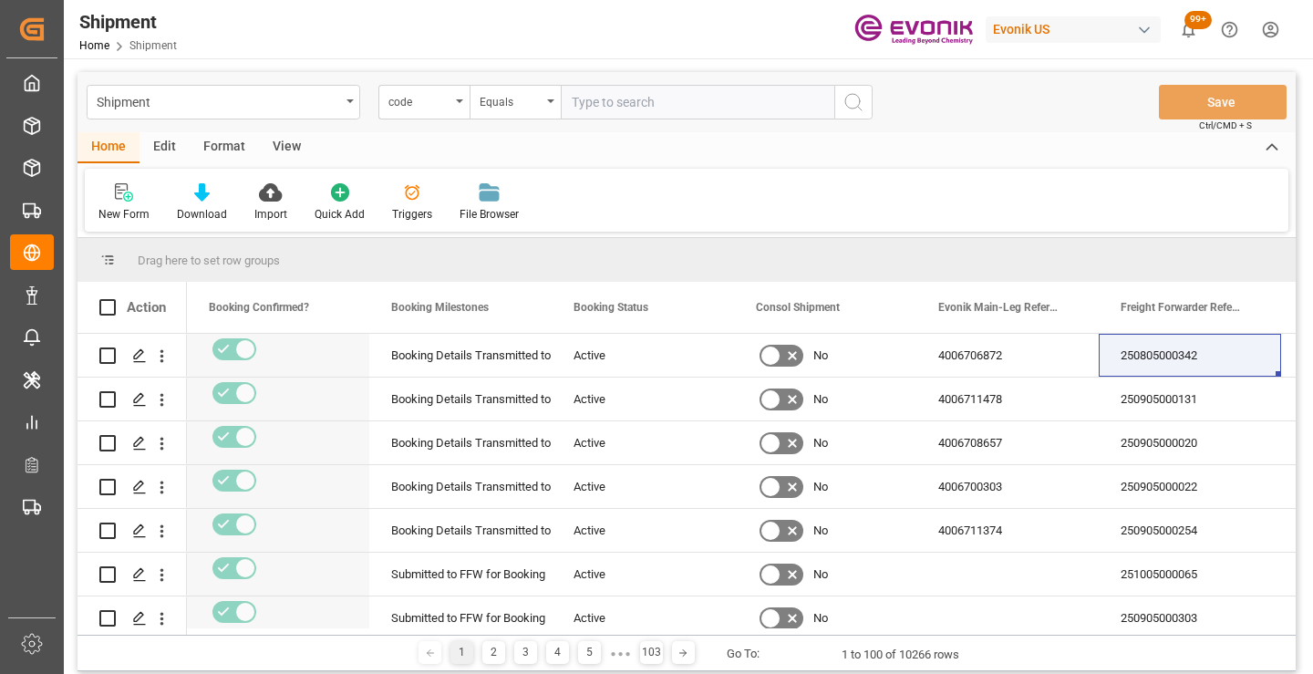
click at [657, 102] on input "text" at bounding box center [698, 102] width 274 height 35
paste input "c13636fb091e"
type input "c13636fb091e"
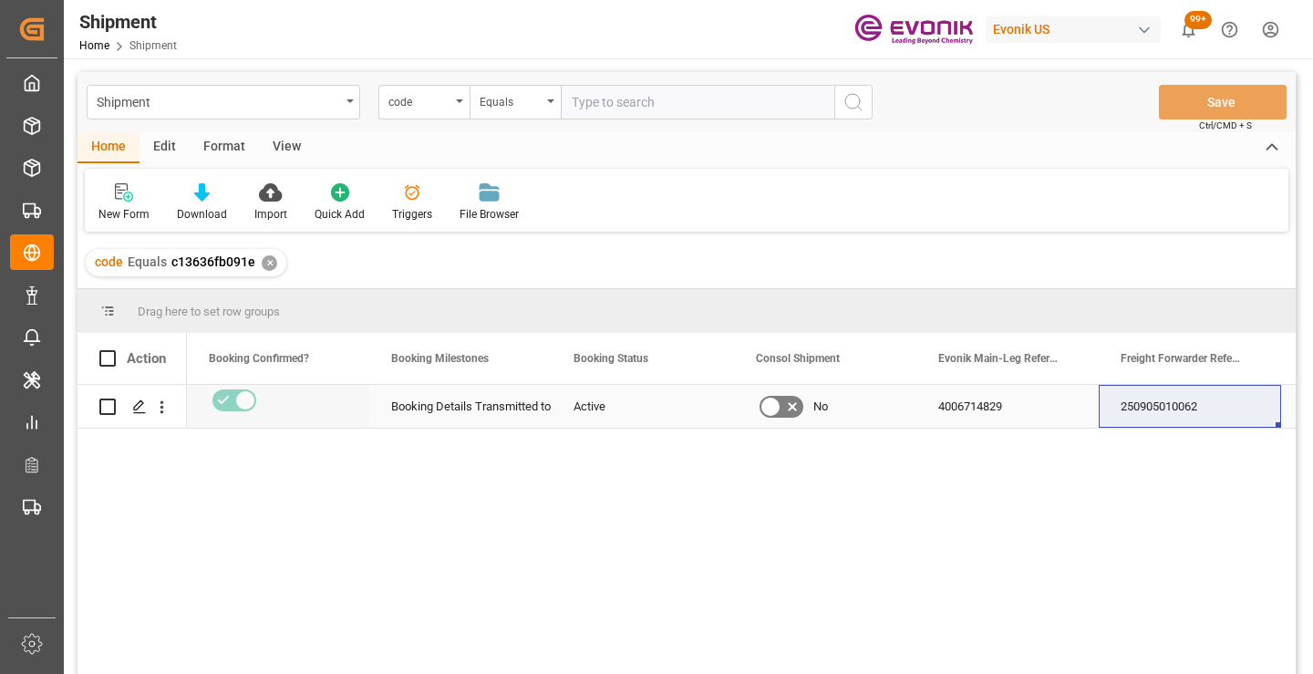
click at [1193, 406] on div "250905010062" at bounding box center [1190, 406] width 182 height 43
click at [268, 262] on div "✕" at bounding box center [270, 263] width 16 height 16
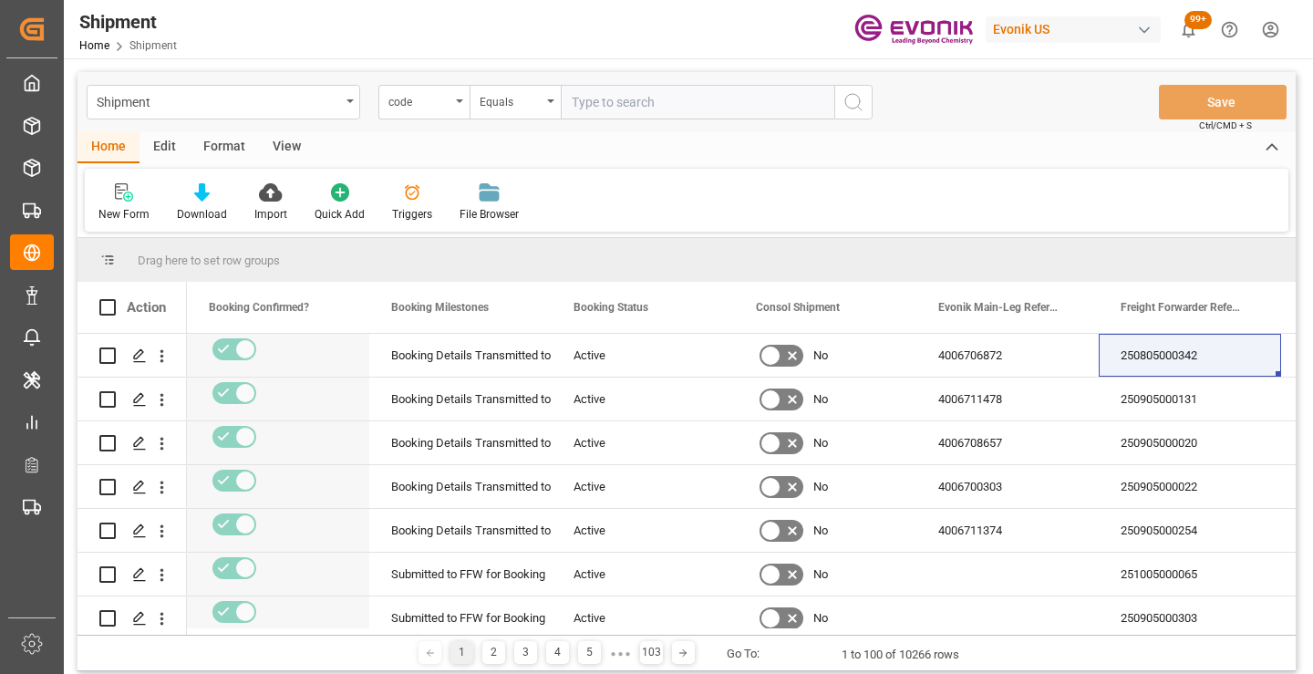
click at [718, 99] on input "text" at bounding box center [698, 102] width 274 height 35
paste input "da05a4bba2e2"
type input "da05a4bba2e2"
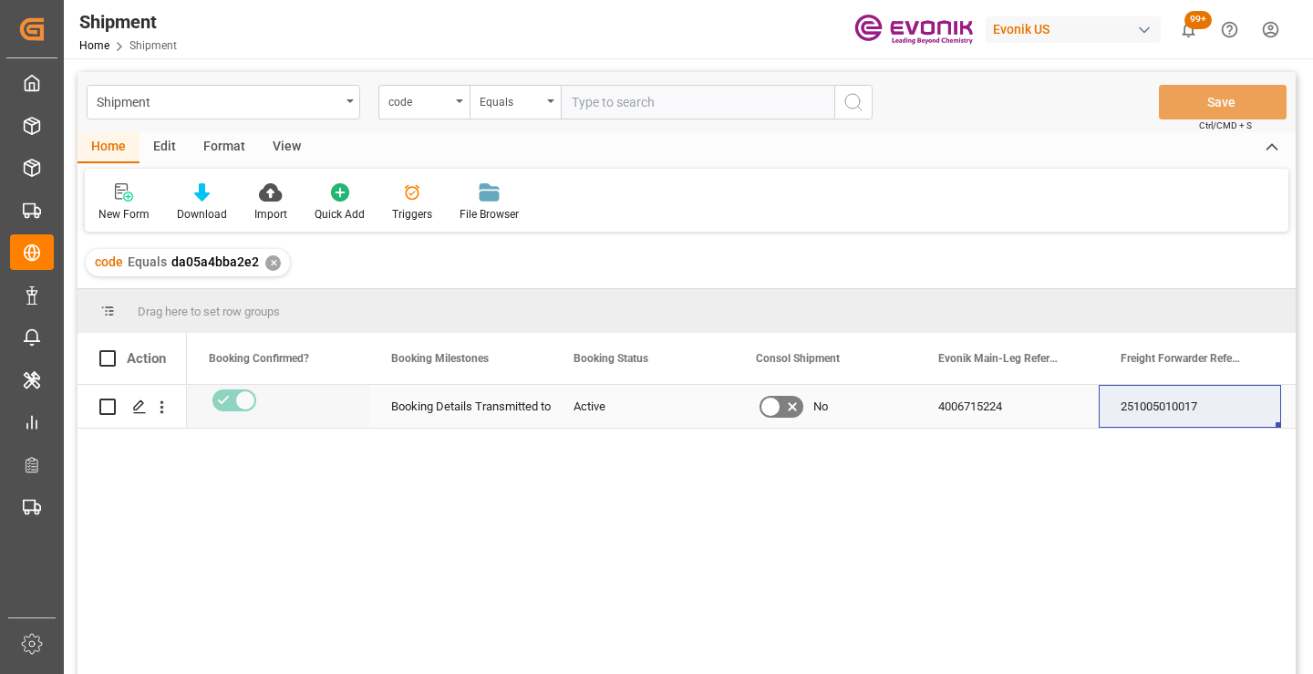
click at [1172, 399] on div "251005010017" at bounding box center [1190, 406] width 182 height 43
click at [268, 264] on div "✕" at bounding box center [273, 263] width 16 height 16
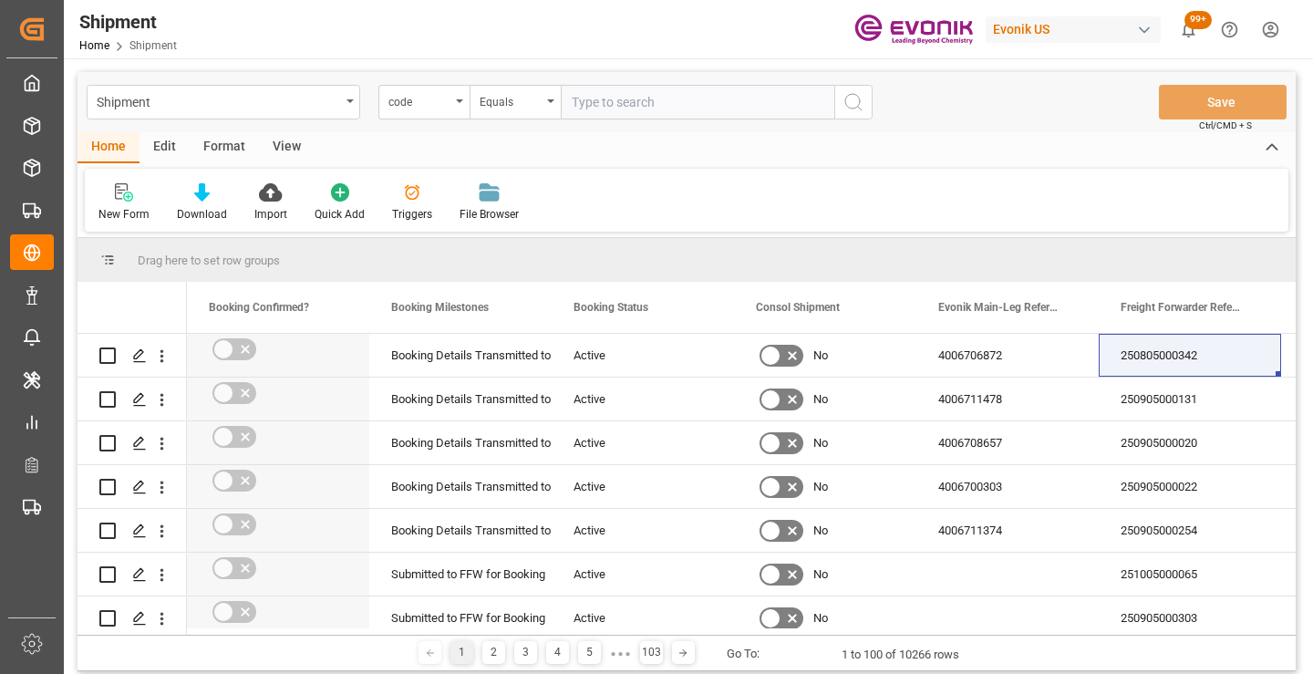
click at [670, 105] on input "text" at bounding box center [698, 102] width 274 height 35
paste input "f8937664ba00"
type input "f8937664ba00"
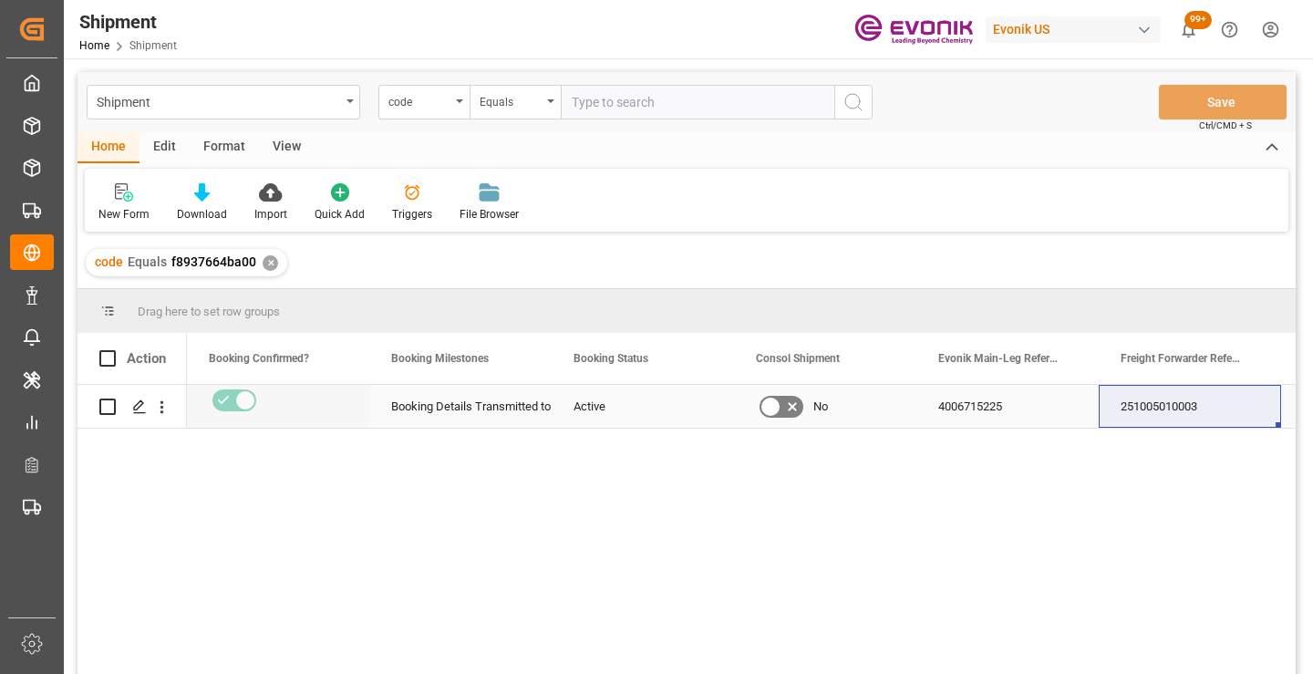
click at [1195, 414] on div "251005010003" at bounding box center [1190, 406] width 182 height 43
click at [272, 266] on div "✕" at bounding box center [271, 263] width 16 height 16
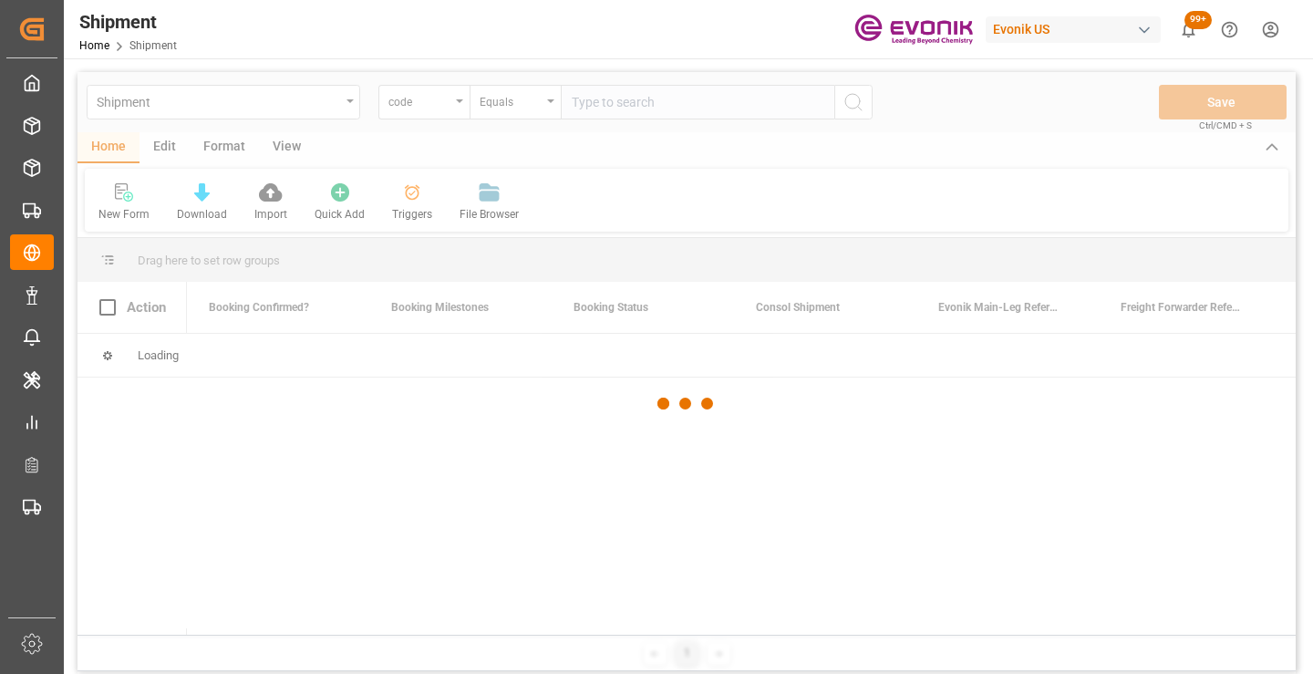
click at [267, 262] on div at bounding box center [687, 403] width 1218 height 663
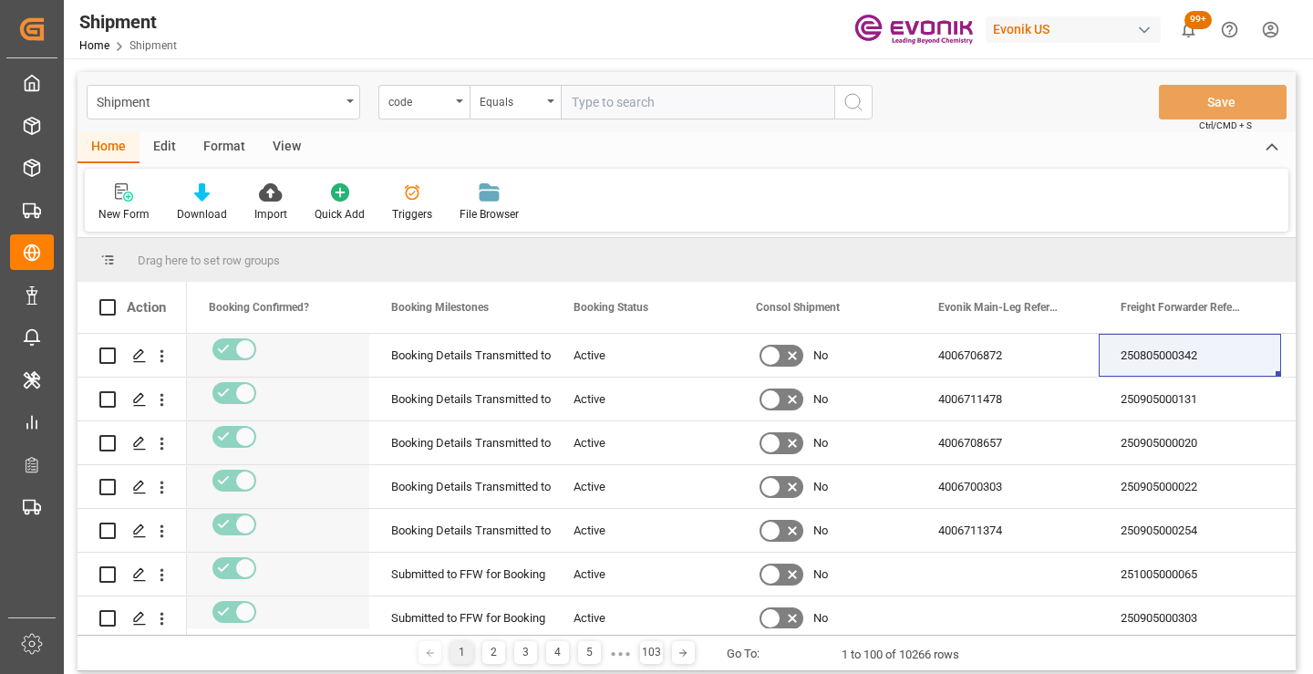
click at [702, 108] on input "text" at bounding box center [698, 102] width 274 height 35
paste input "eedd22335a08"
type input "eedd22335a08"
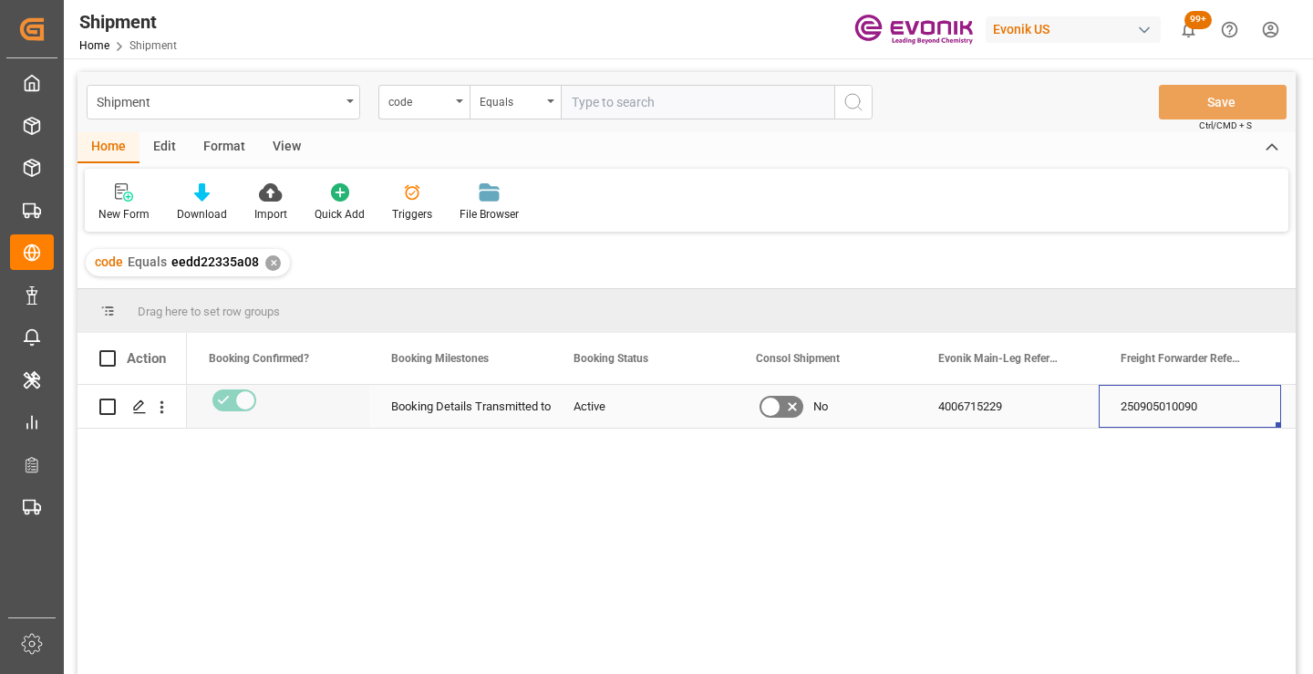
click at [1172, 412] on div "250905010090" at bounding box center [1190, 406] width 182 height 43
click at [1201, 408] on div "250905010090" at bounding box center [1190, 406] width 182 height 43
click at [274, 262] on div "✕" at bounding box center [273, 263] width 16 height 16
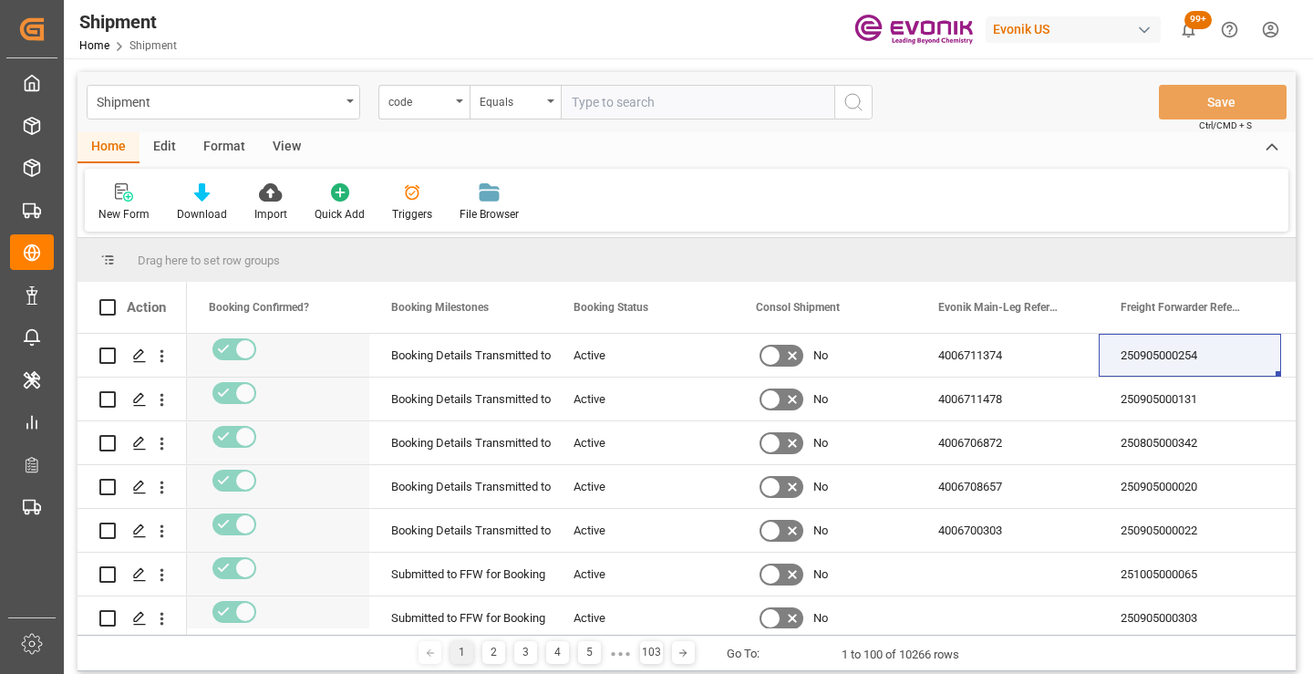
click at [691, 102] on input "text" at bounding box center [698, 102] width 274 height 35
paste input "2b6d53937d9d"
type input "2b6d53937d9d"
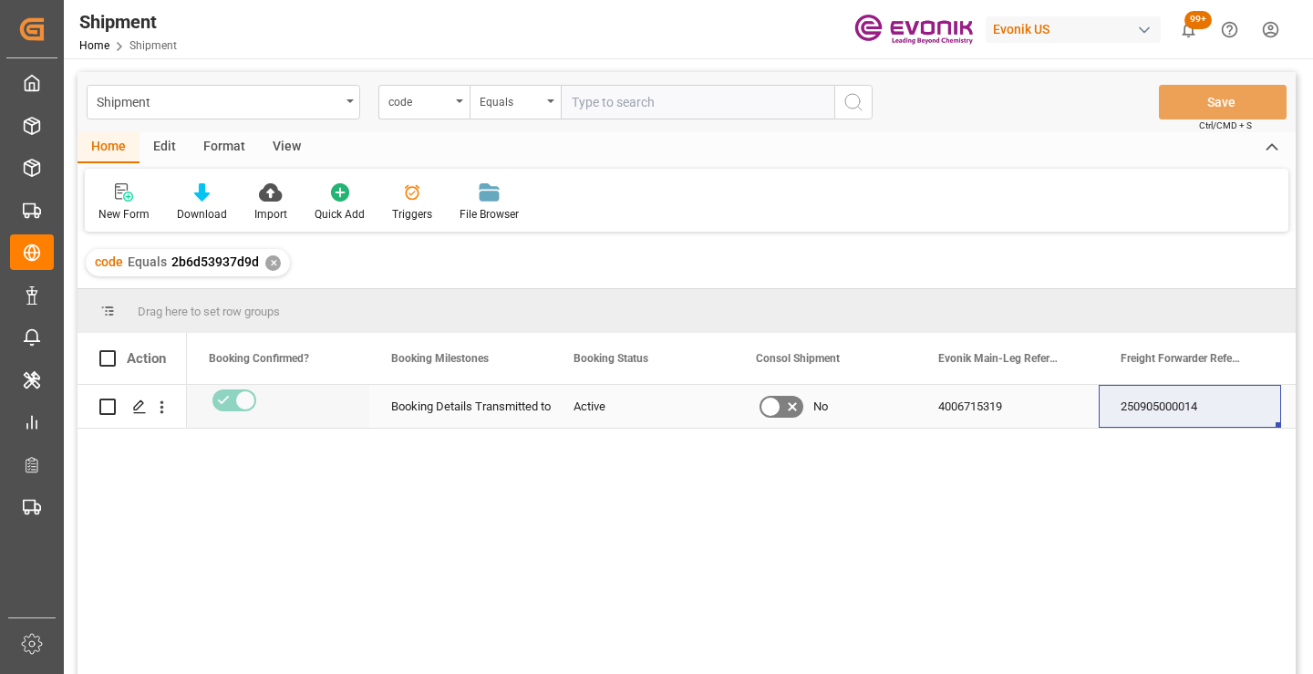
click at [1174, 412] on div "250905000014" at bounding box center [1190, 406] width 182 height 43
